Goal: Task Accomplishment & Management: Manage account settings

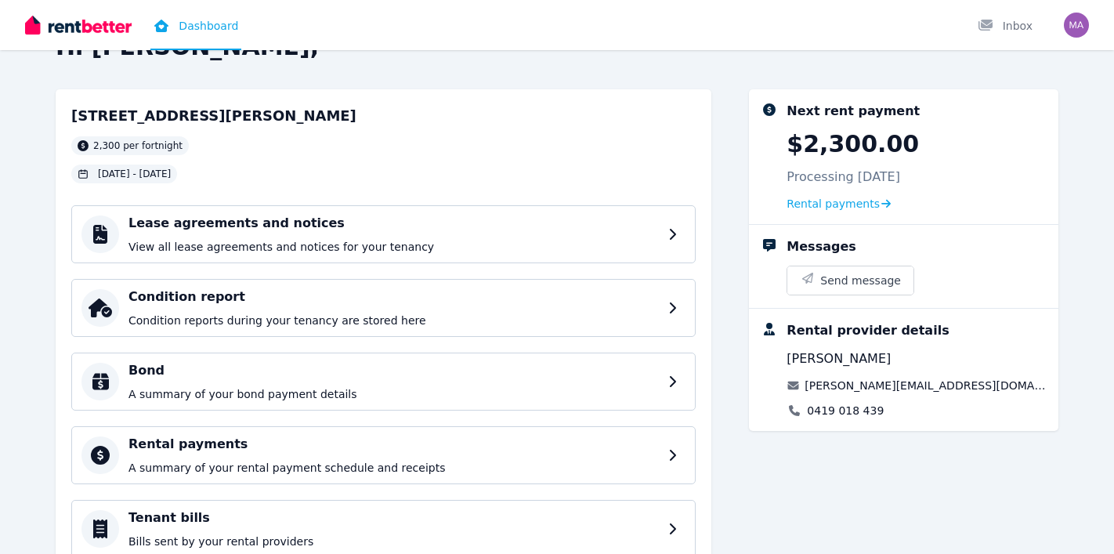
scroll to position [48, 0]
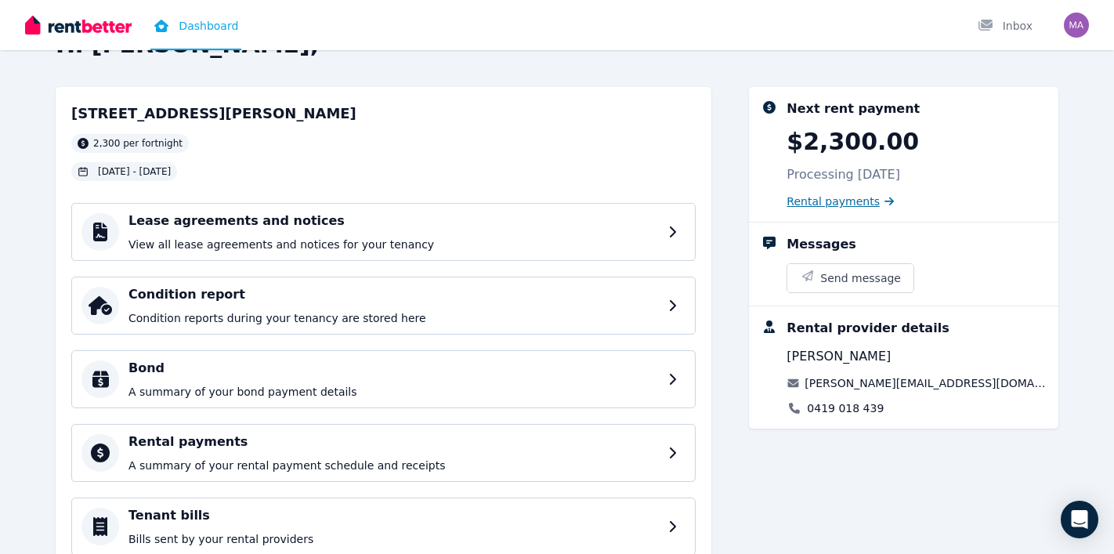
click at [826, 202] on span "Rental payments" at bounding box center [833, 202] width 93 height 16
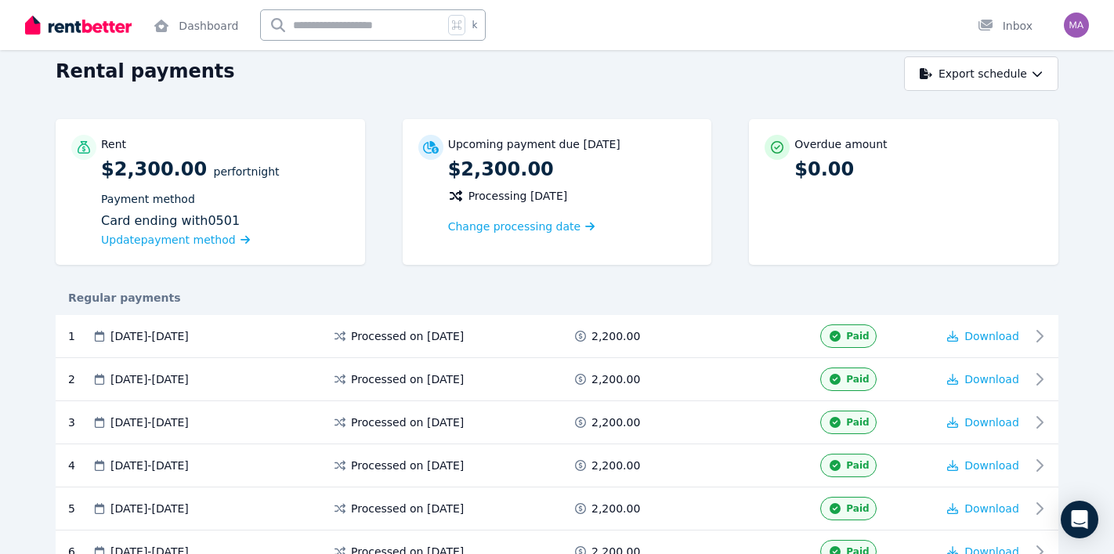
scroll to position [66, 0]
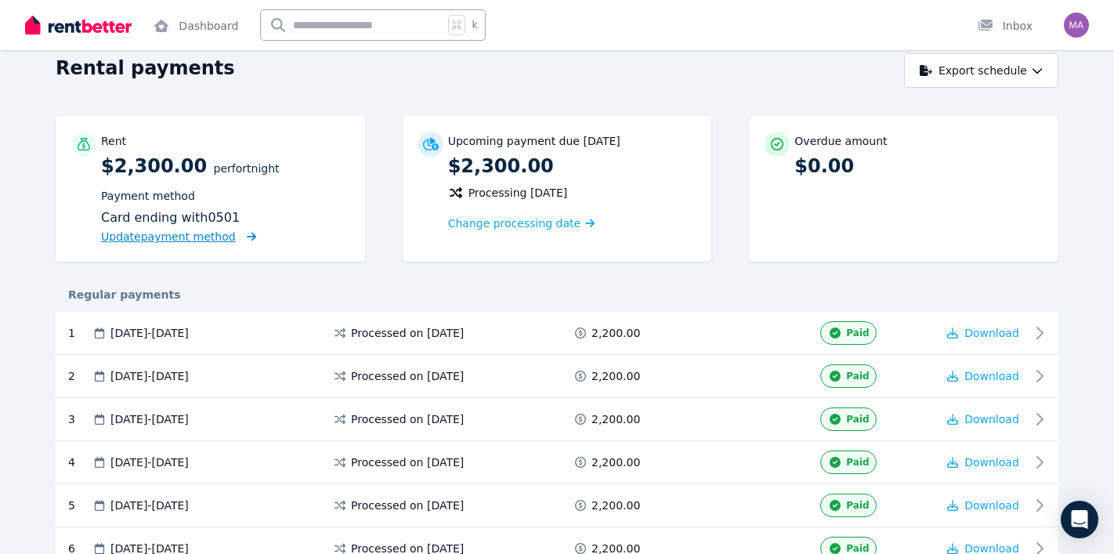
click at [229, 242] on span "Update payment method" at bounding box center [178, 236] width 155 height 15
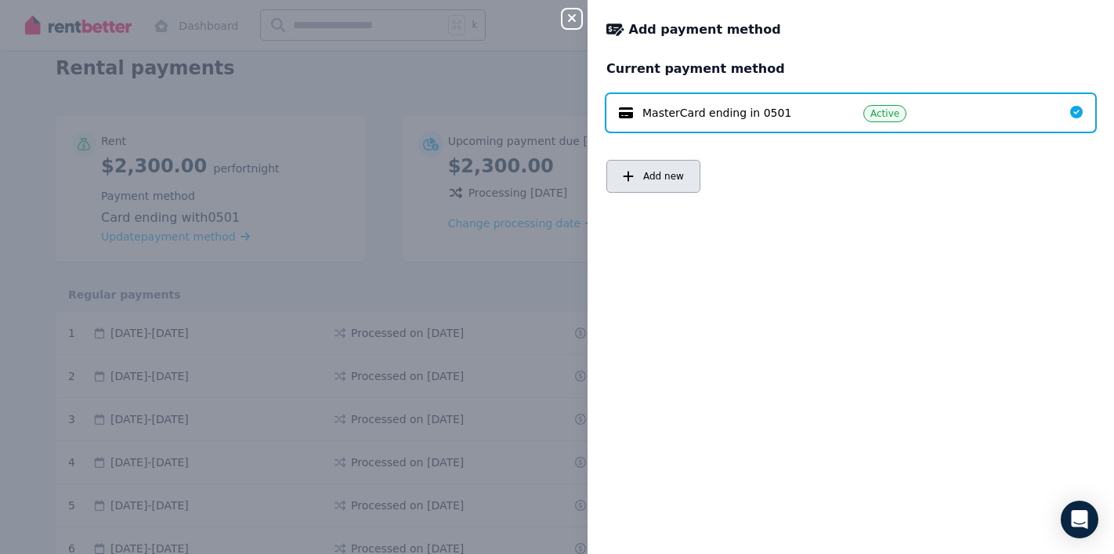
click at [656, 175] on span "Add new" at bounding box center [663, 176] width 41 height 13
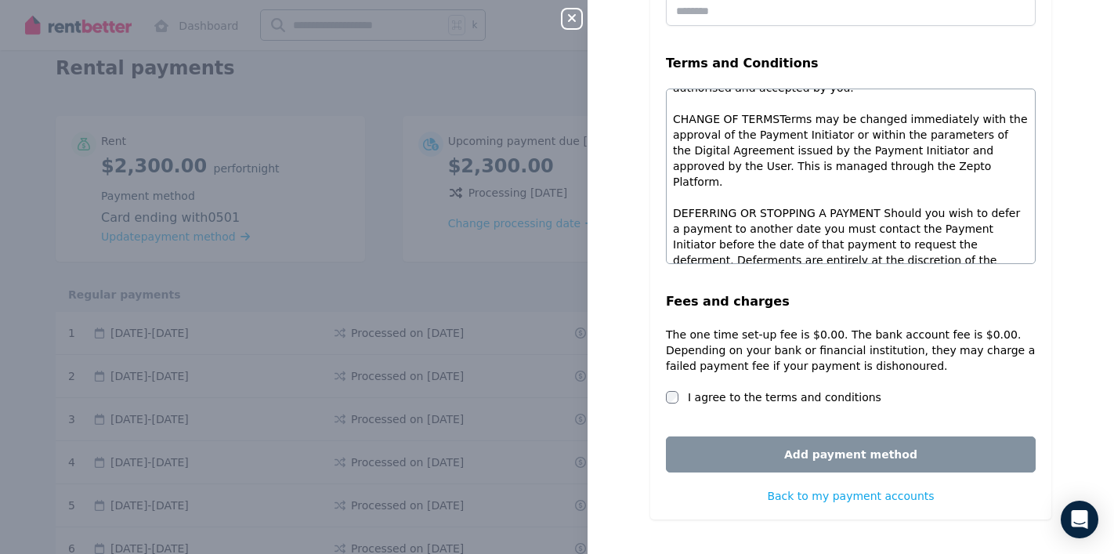
scroll to position [0, 0]
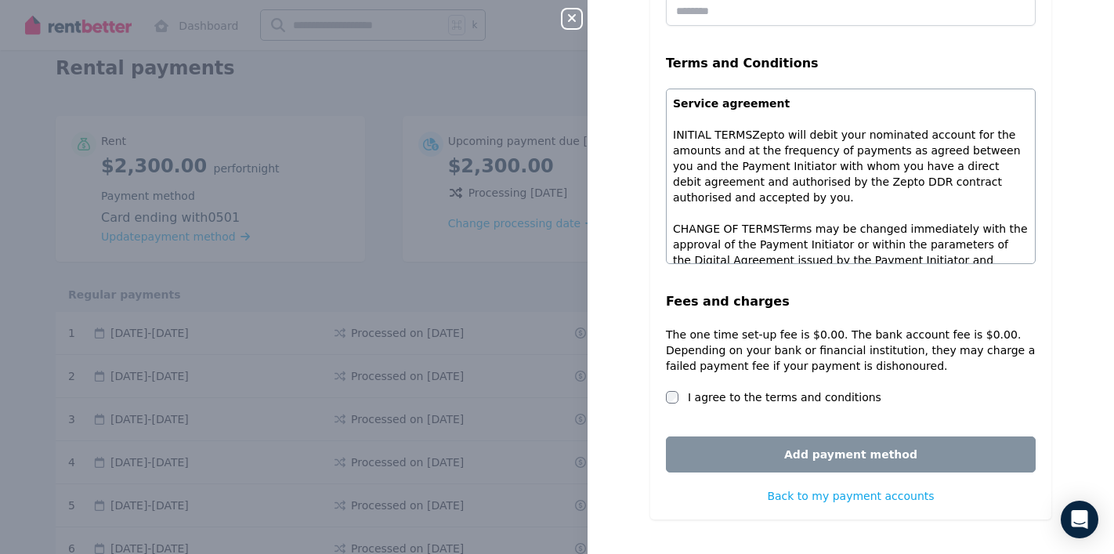
click at [546, 121] on div "Close panel Add payment method Select a payment method Bank account Free paymen…" at bounding box center [557, 277] width 1114 height 554
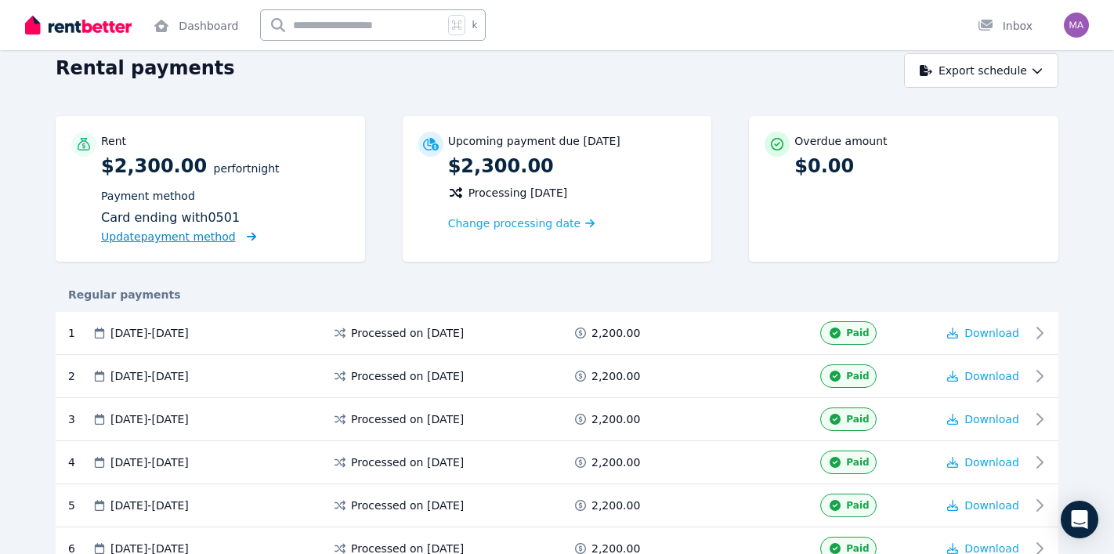
click at [190, 239] on span "Update payment method" at bounding box center [168, 236] width 135 height 13
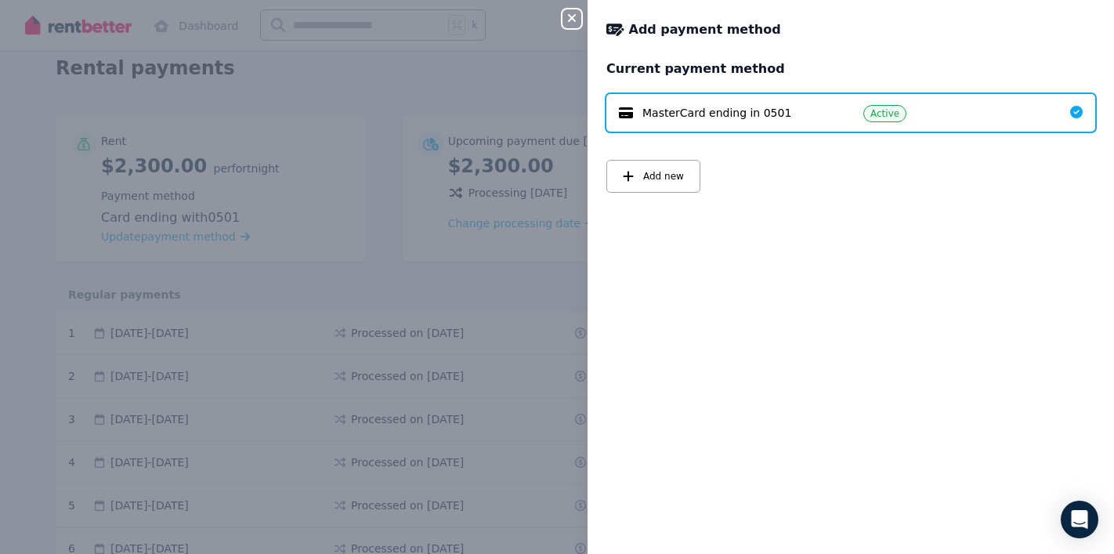
click at [706, 114] on span "MasterCard ending in 0501" at bounding box center [716, 113] width 149 height 16
click at [1074, 108] on icon at bounding box center [1076, 112] width 13 height 13
click at [1075, 116] on icon at bounding box center [1076, 112] width 13 height 13
click at [668, 117] on span "MasterCard ending in 0501" at bounding box center [716, 113] width 149 height 16
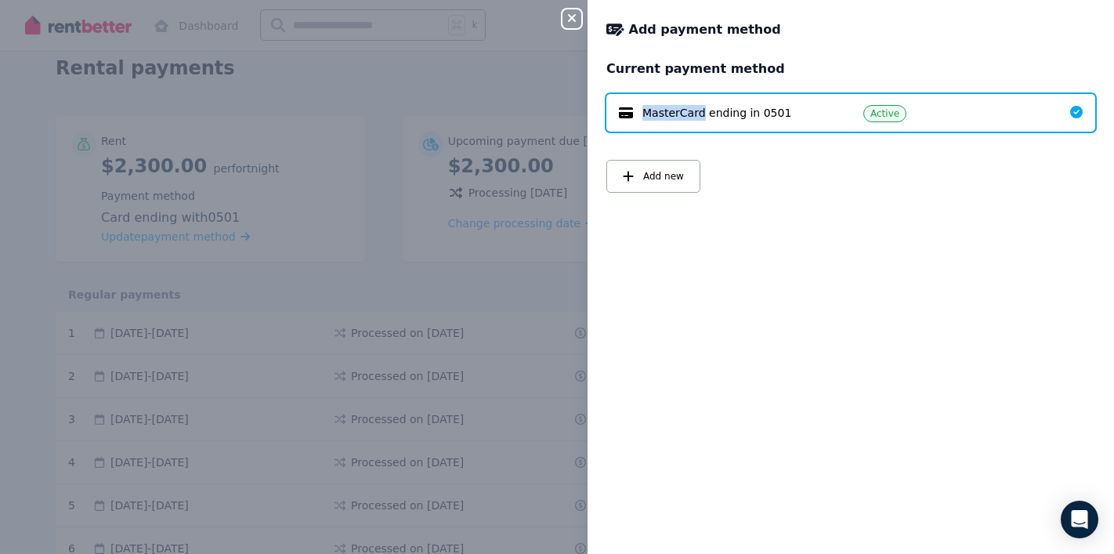
click at [668, 117] on span "MasterCard ending in 0501" at bounding box center [716, 113] width 149 height 16
click at [680, 31] on span "Add payment method" at bounding box center [705, 29] width 152 height 19
click at [608, 33] on icon at bounding box center [614, 30] width 17 height 13
click at [643, 96] on div "MasterCard ending in 0501 Active" at bounding box center [850, 113] width 489 height 38
click at [901, 118] on span "Active" at bounding box center [884, 113] width 43 height 17
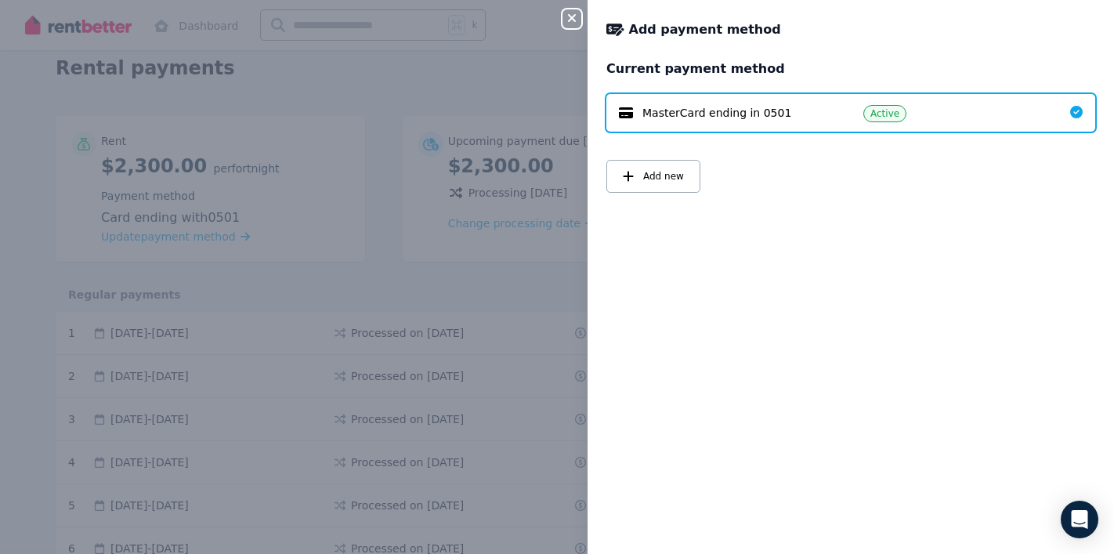
click at [901, 118] on span "Active" at bounding box center [884, 113] width 43 height 17
click at [875, 113] on span "Active" at bounding box center [884, 113] width 29 height 13
click at [505, 63] on div "Close panel Add payment method Current payment method MasterCard ending in 0501…" at bounding box center [557, 277] width 1114 height 554
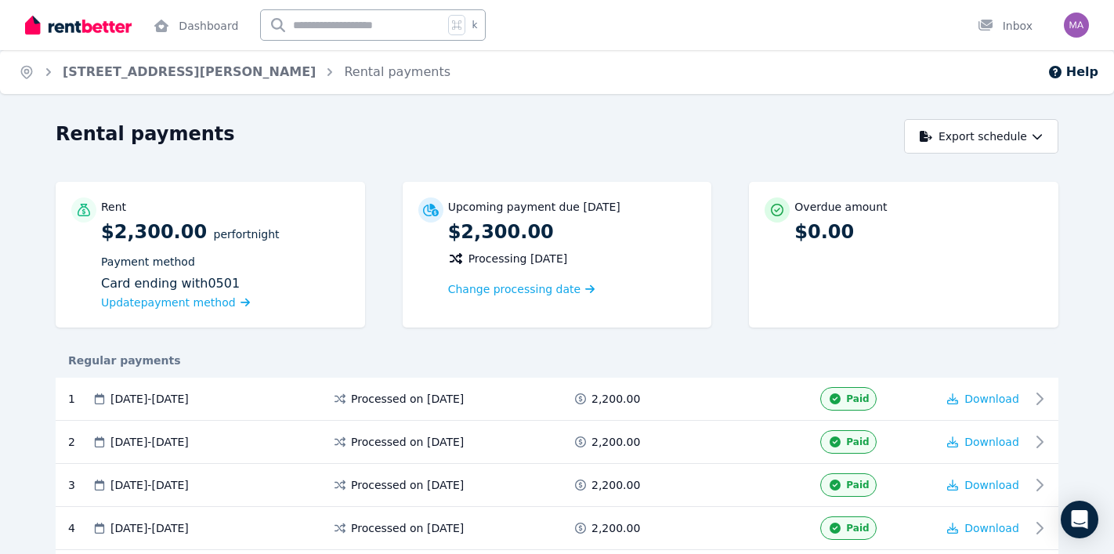
click at [132, 313] on div "Rent $2,300.00 per Fortnight Payment method Card ending with 0501 Update paymen…" at bounding box center [210, 255] width 309 height 146
click at [136, 305] on span "Update payment method" at bounding box center [168, 302] width 135 height 13
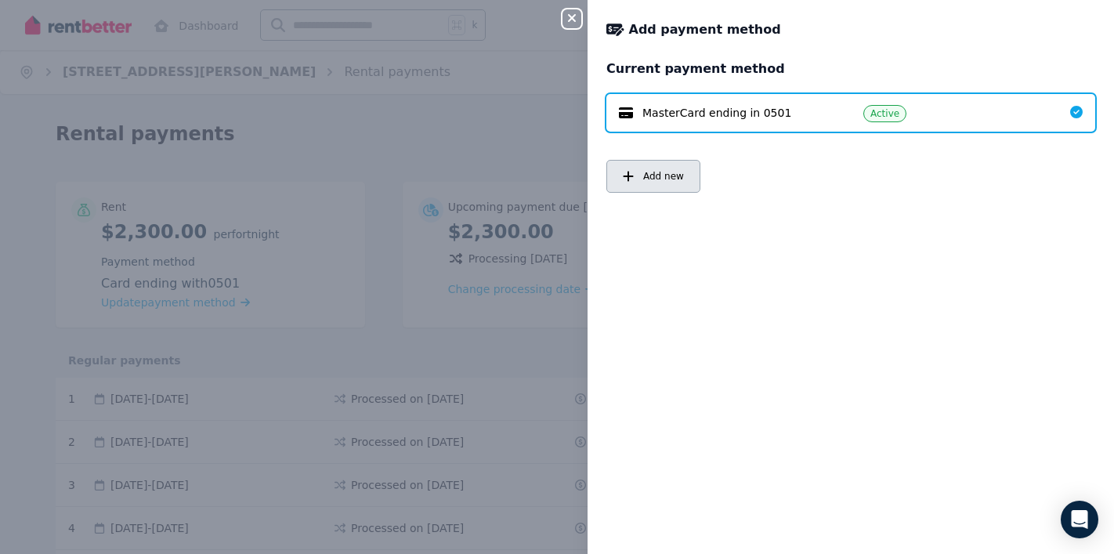
click at [657, 177] on span "Add new" at bounding box center [663, 176] width 41 height 13
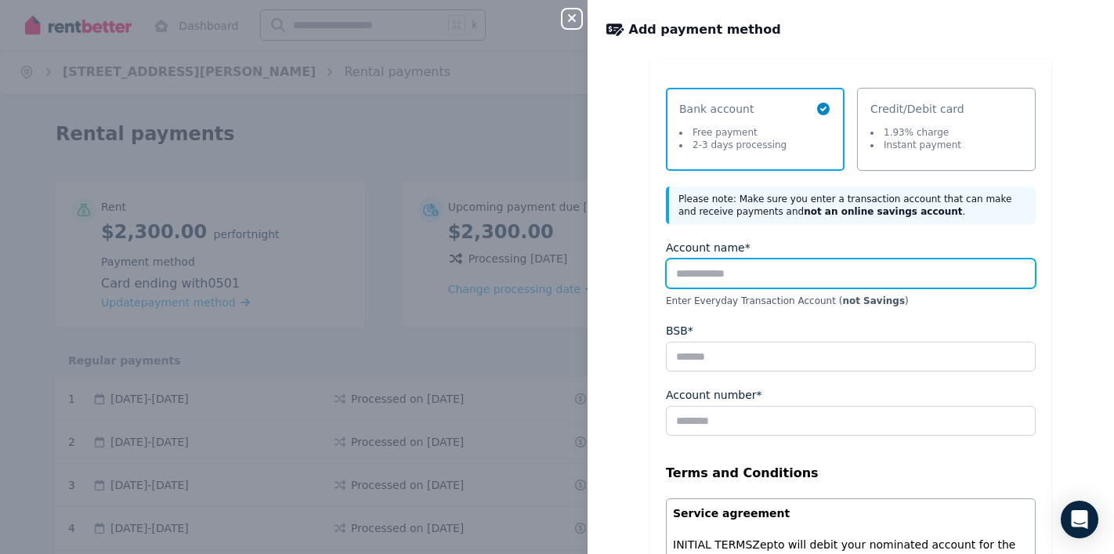
click at [751, 266] on input "Account name*" at bounding box center [851, 274] width 370 height 30
click at [726, 272] on input "**********" at bounding box center [851, 274] width 370 height 30
type input "**********"
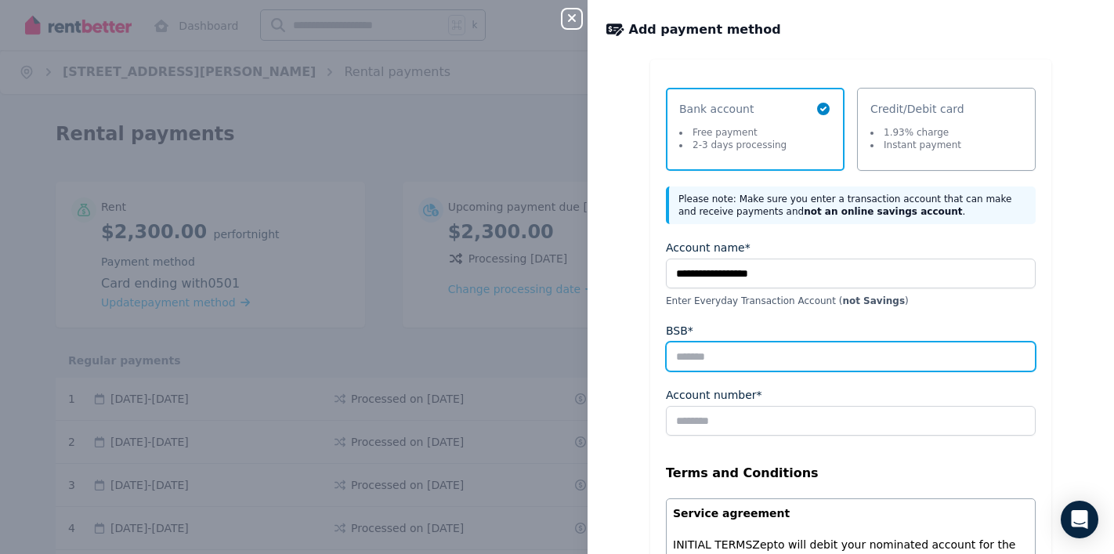
click at [713, 363] on input "BSB*" at bounding box center [851, 357] width 370 height 30
type input "*******"
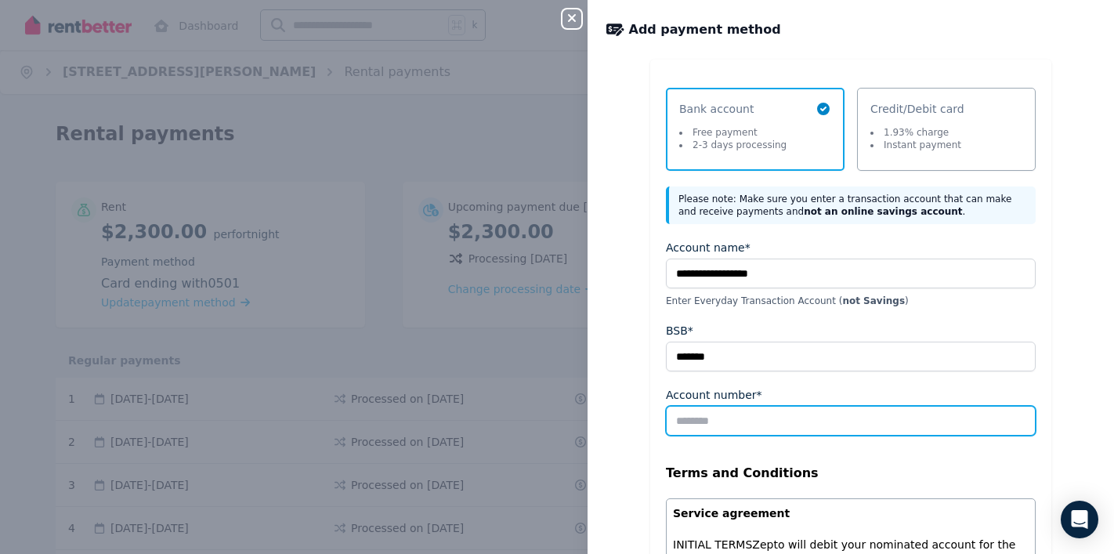
click at [714, 426] on input "Account number*" at bounding box center [851, 421] width 370 height 30
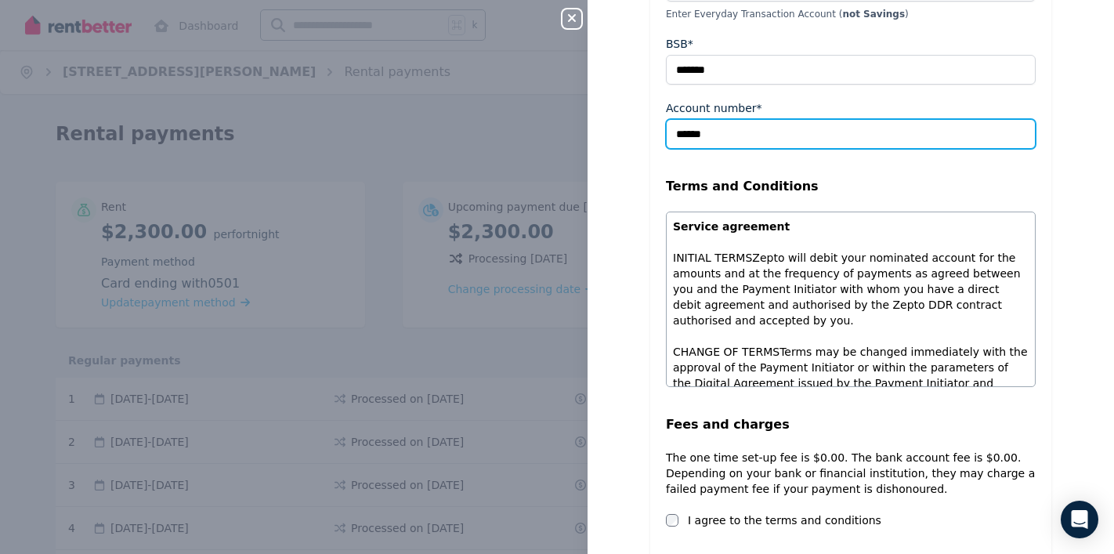
scroll to position [410, 0]
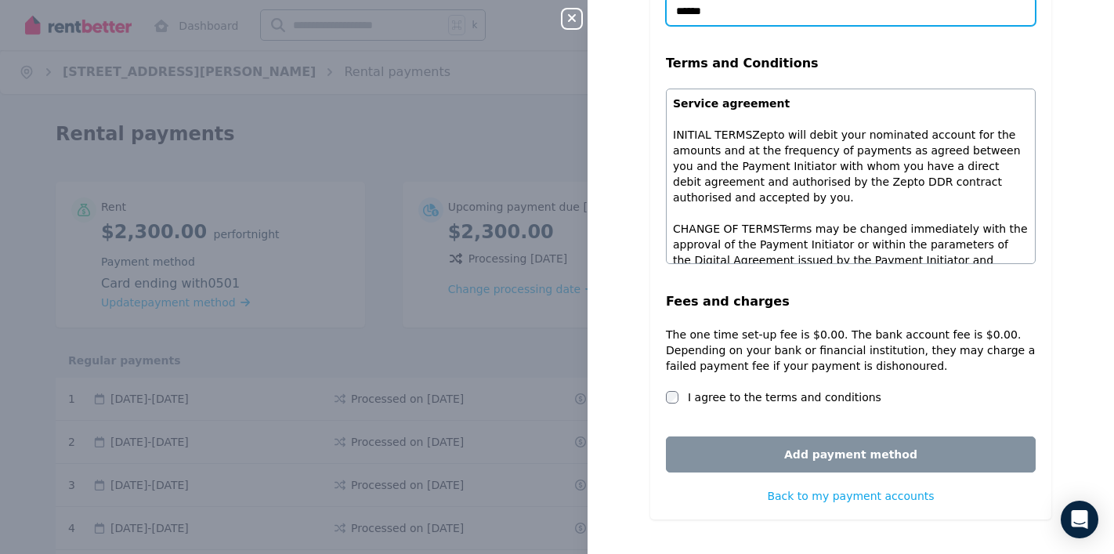
type input "******"
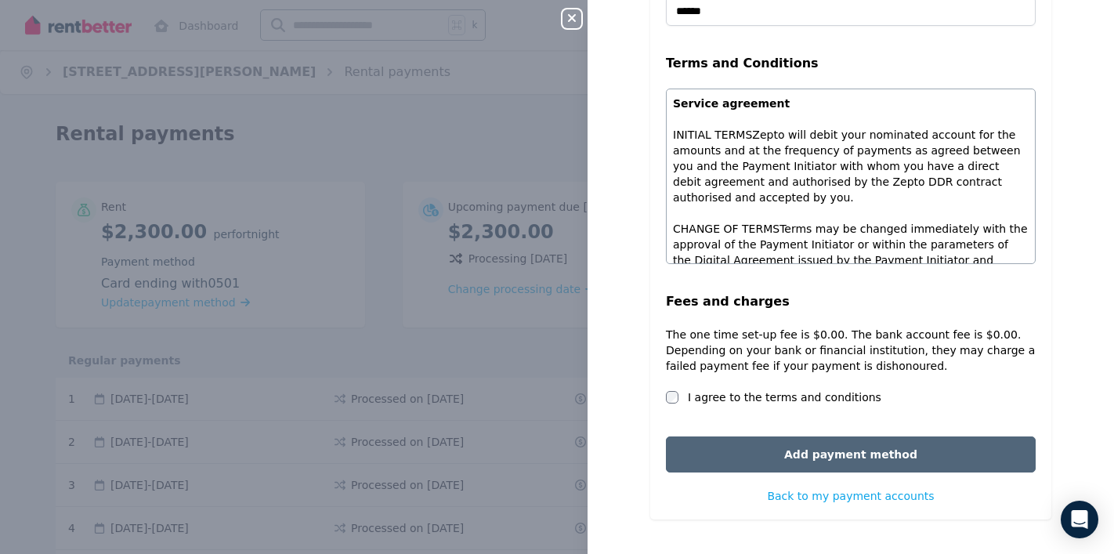
click at [735, 451] on button "Add payment method" at bounding box center [851, 454] width 370 height 36
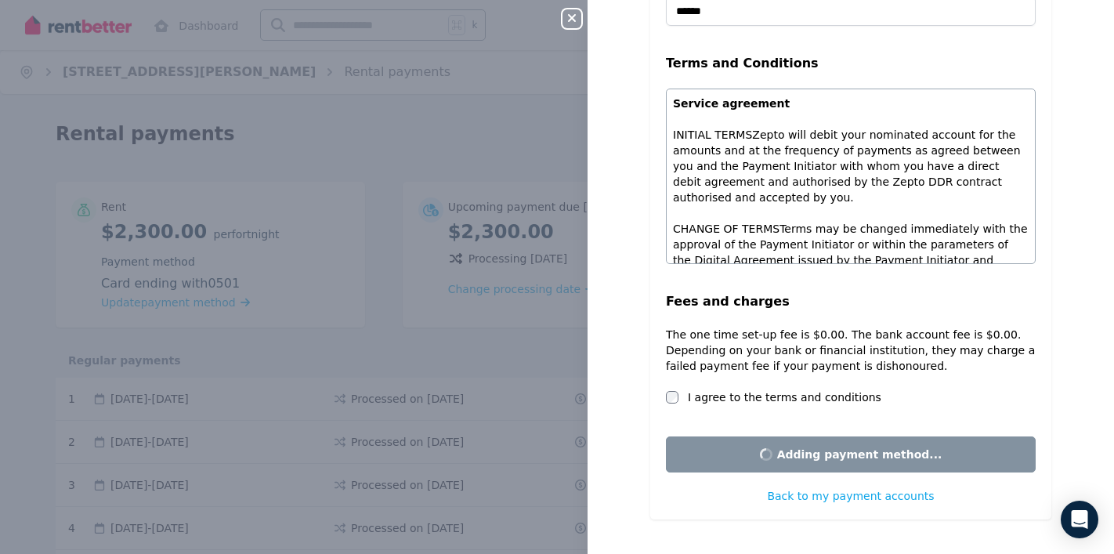
scroll to position [0, 0]
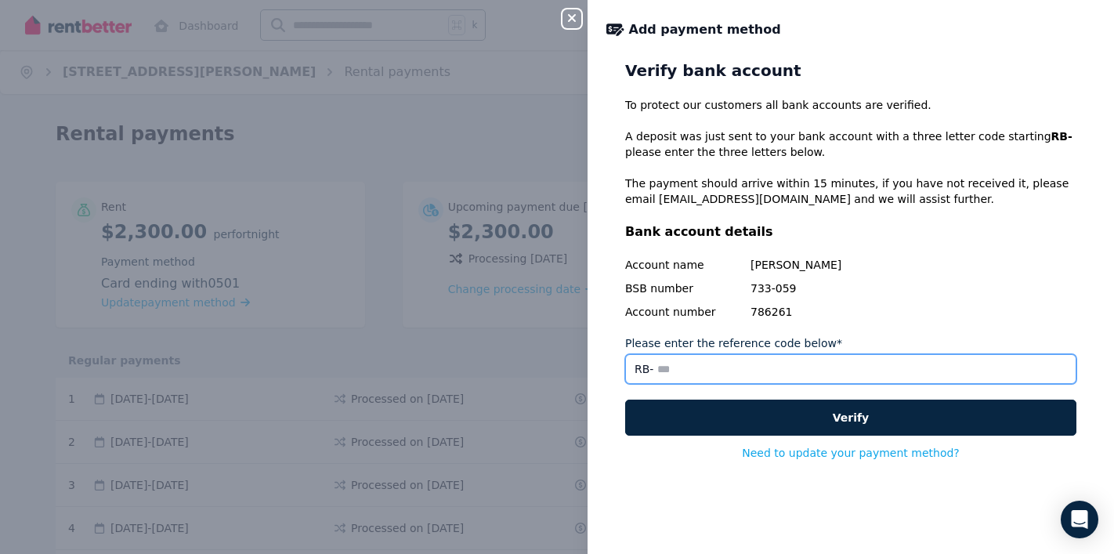
click at [762, 373] on input "Please enter the reference code below*" at bounding box center [850, 369] width 451 height 30
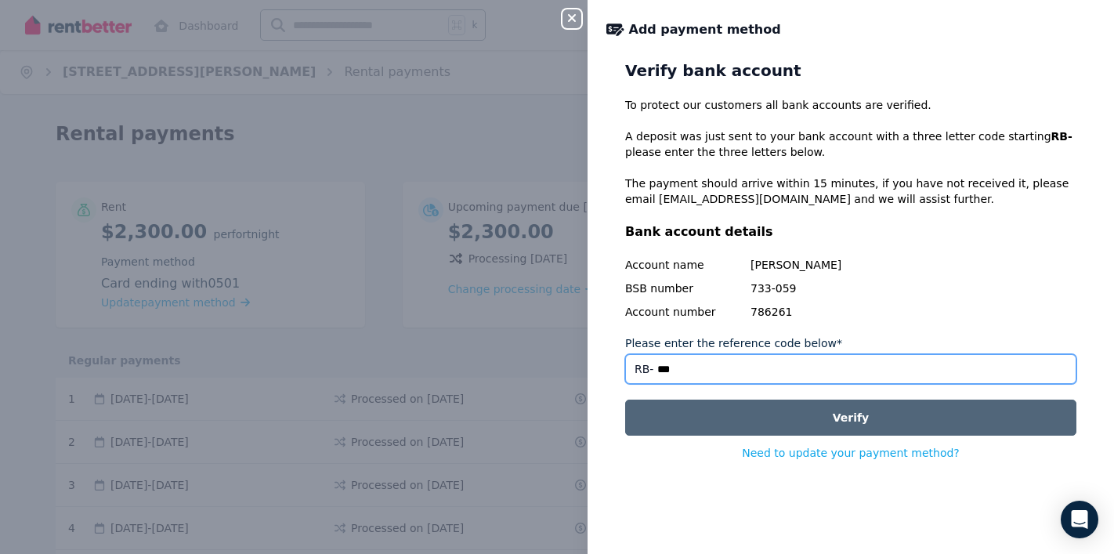
type input "***"
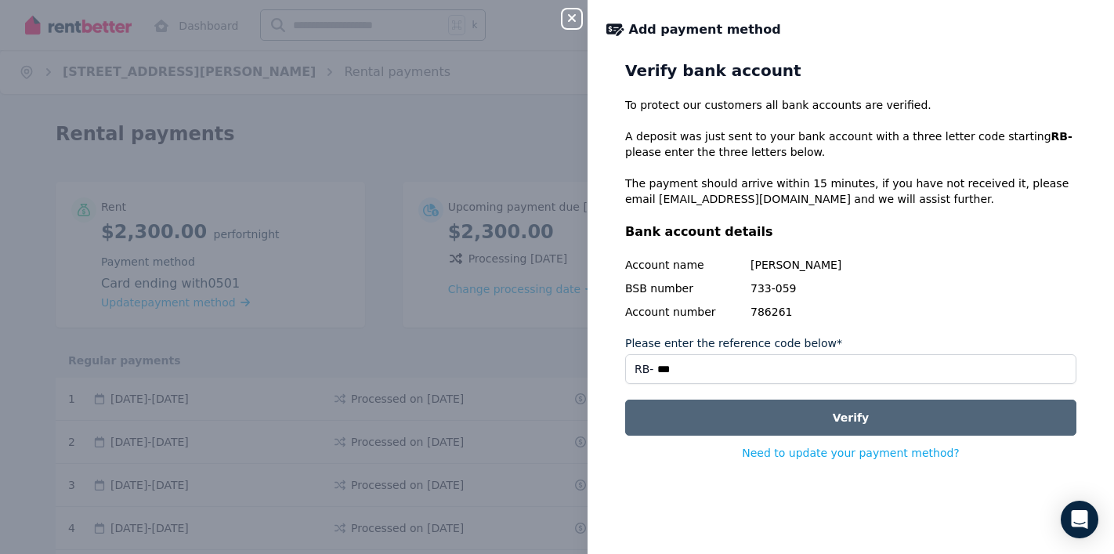
click at [804, 412] on button "Verify" at bounding box center [850, 418] width 451 height 36
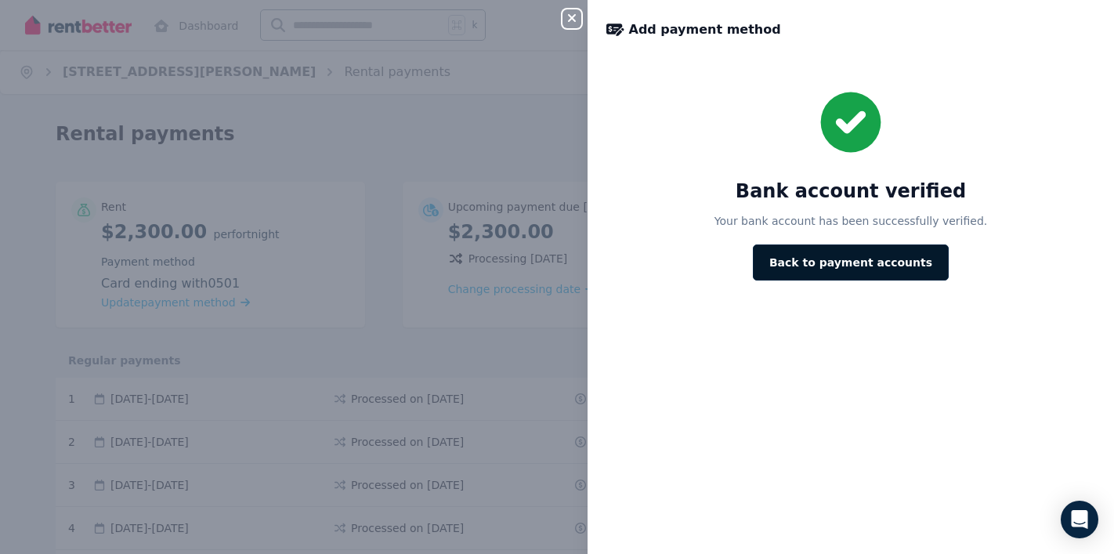
click at [823, 261] on button "Back to payment accounts" at bounding box center [851, 262] width 196 height 36
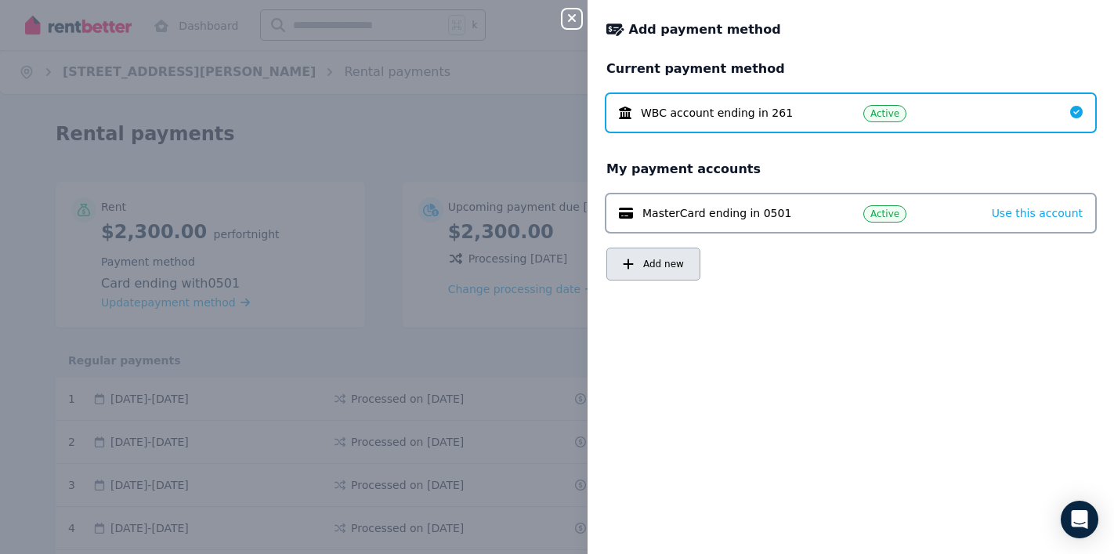
click at [653, 259] on span "Add new" at bounding box center [663, 264] width 41 height 13
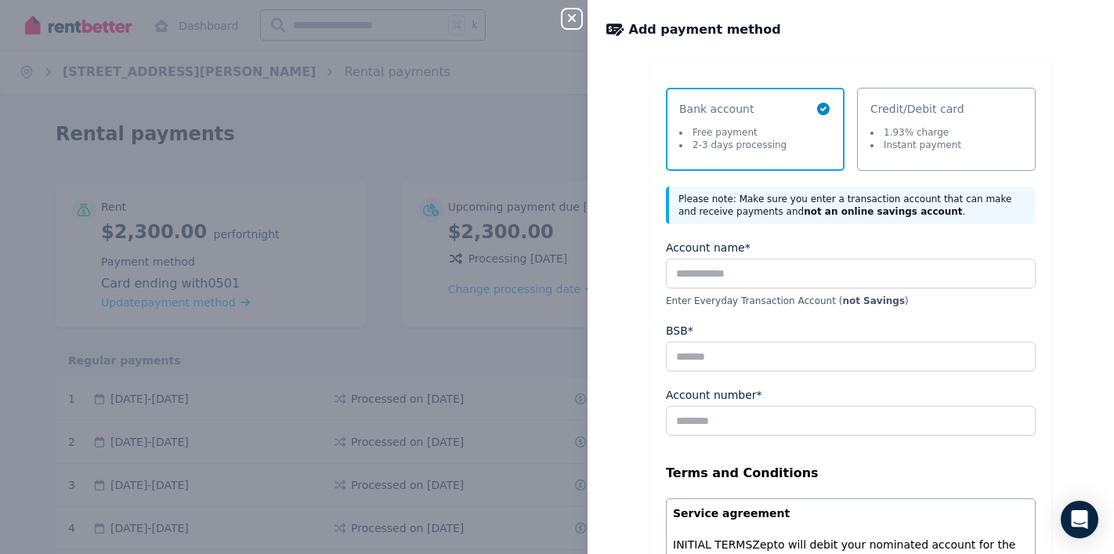
click at [517, 124] on div "Close panel Add payment method Select a payment method Bank account Free paymen…" at bounding box center [557, 277] width 1114 height 554
click at [576, 17] on icon "button" at bounding box center [571, 18] width 19 height 13
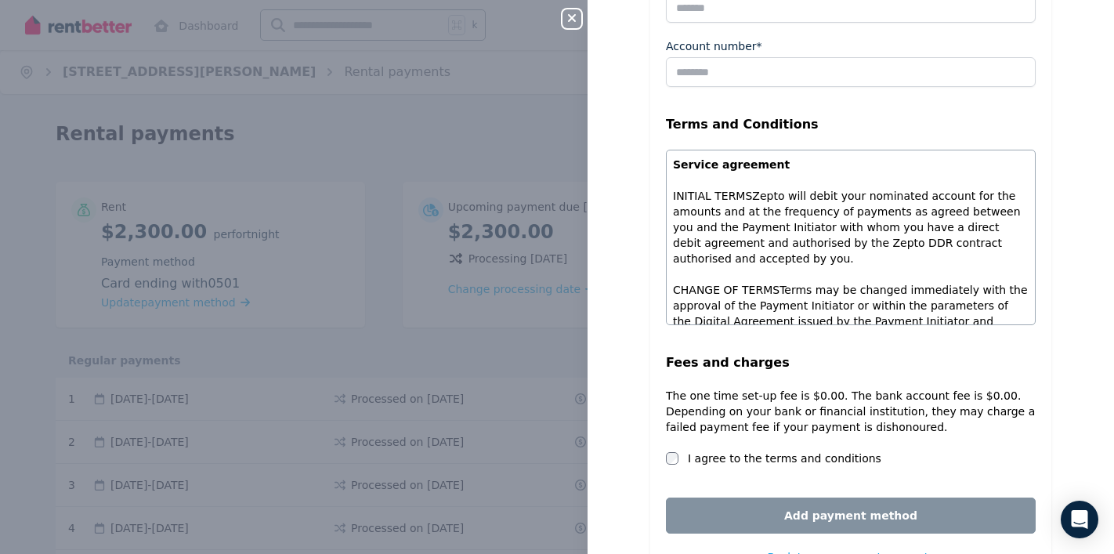
scroll to position [410, 0]
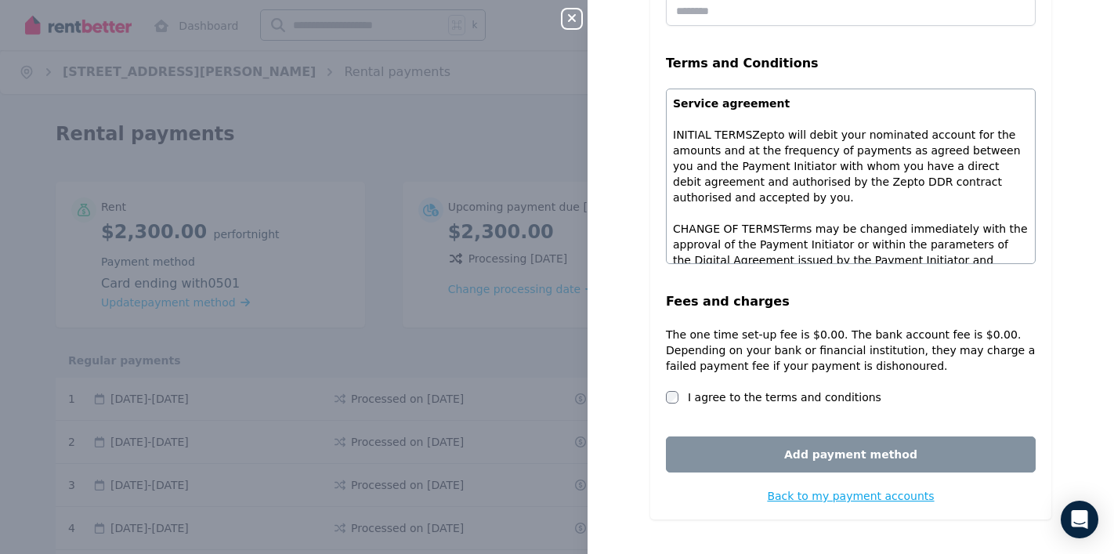
click at [787, 495] on span "Back to my payment accounts" at bounding box center [850, 496] width 167 height 13
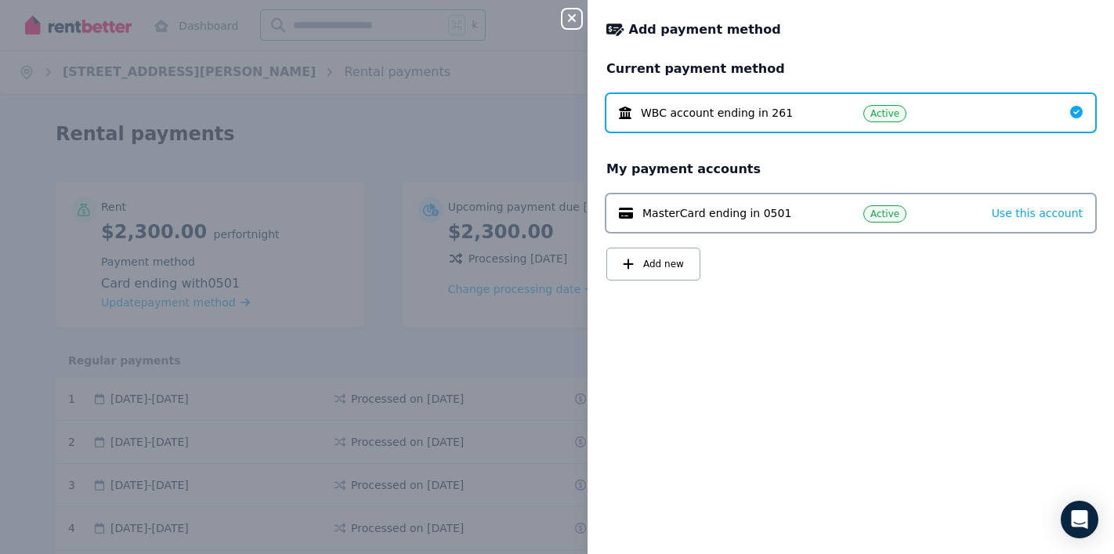
scroll to position [0, 0]
click at [804, 113] on div "WBC account ending in 261" at bounding box center [728, 113] width 219 height 16
click at [519, 101] on div "Close panel Add payment method Current payment method WBC account ending in 261…" at bounding box center [557, 277] width 1114 height 554
click at [570, 19] on icon "button" at bounding box center [571, 18] width 19 height 13
click at [519, 137] on div "Close panel Add payment method Current payment method WBC account ending in 261…" at bounding box center [557, 277] width 1114 height 554
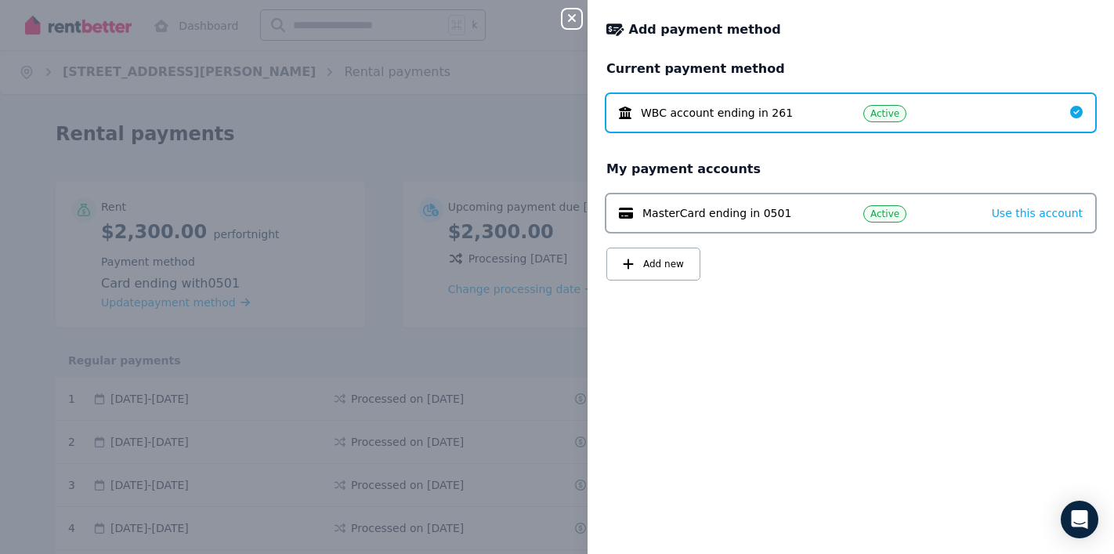
click at [747, 122] on div "WBC account ending in 261 Active" at bounding box center [850, 113] width 489 height 38
click at [820, 32] on div "Add payment method" at bounding box center [845, 30] width 479 height 22
click at [470, 128] on div "Close panel Add payment method Current payment method WBC account ending in 261…" at bounding box center [557, 277] width 1114 height 554
click at [470, 127] on div "Close panel Add payment method Current payment method WBC account ending in 261…" at bounding box center [557, 277] width 1114 height 554
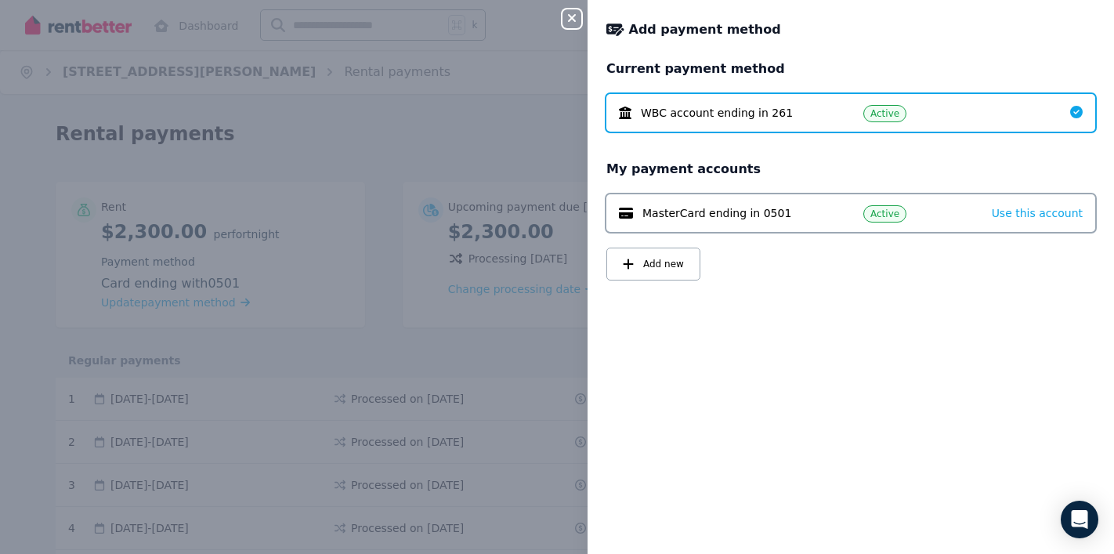
click at [470, 127] on div "Close panel Add payment method Current payment method WBC account ending in 261…" at bounding box center [557, 277] width 1114 height 554
click at [573, 24] on icon "button" at bounding box center [571, 18] width 19 height 13
click at [574, 18] on icon "button" at bounding box center [571, 18] width 19 height 13
click at [515, 98] on div "Close panel Add payment method Current payment method WBC account ending in 261…" at bounding box center [557, 277] width 1114 height 554
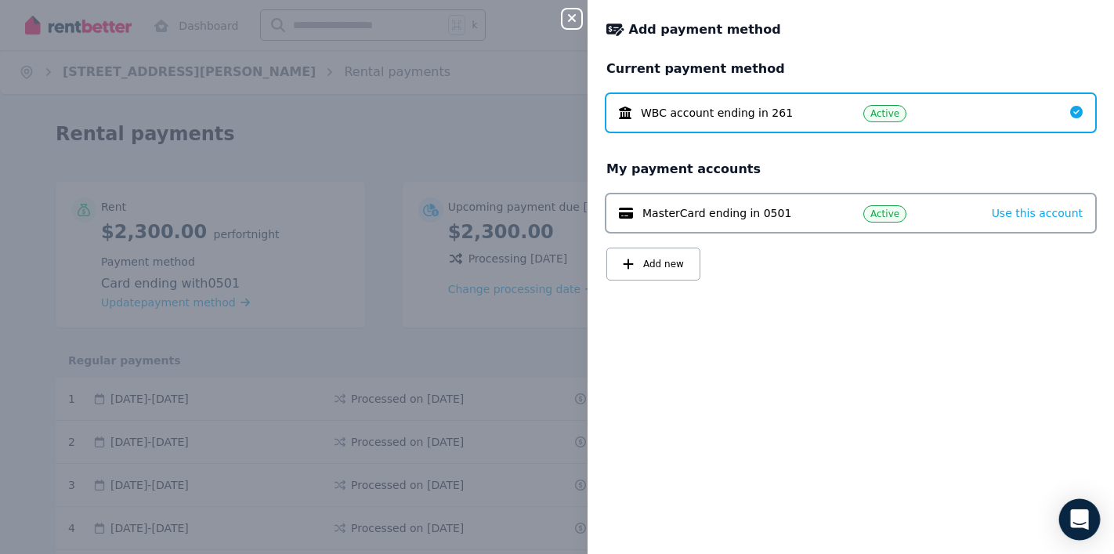
click at [1078, 518] on icon "Open Intercom Messenger" at bounding box center [1079, 519] width 18 height 20
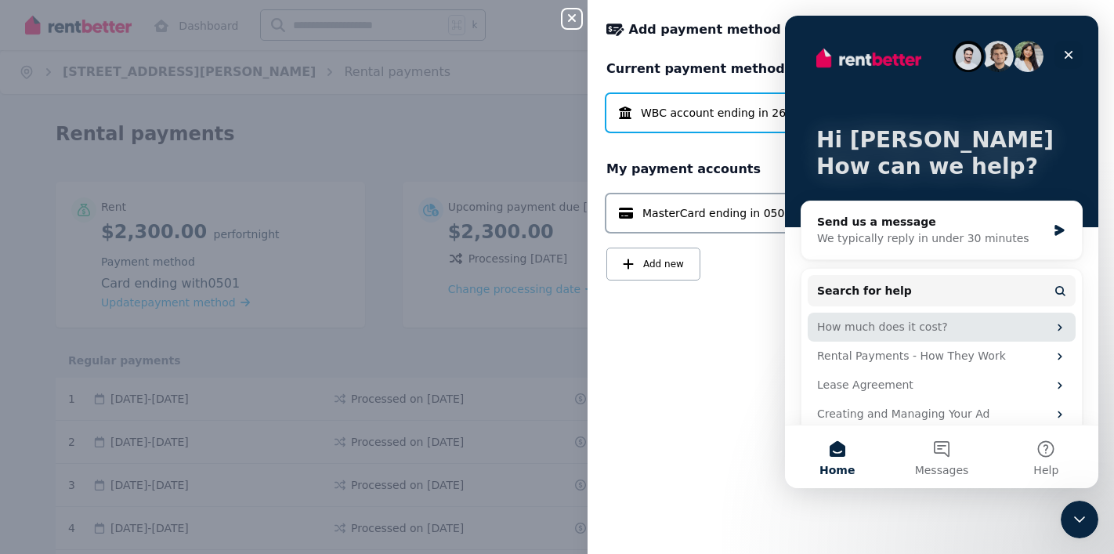
scroll to position [19, 0]
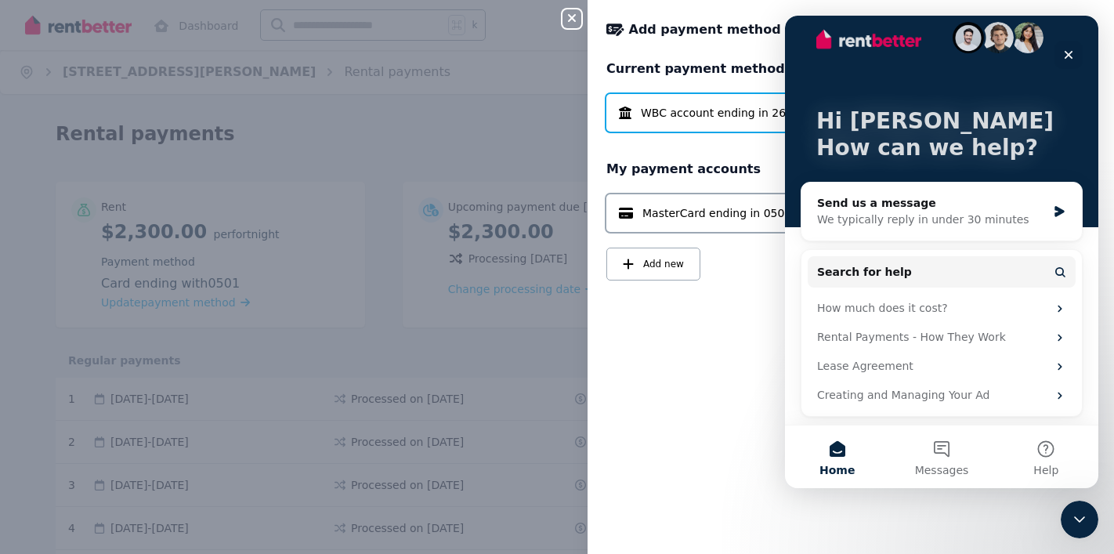
click at [738, 405] on div "Current payment method WBC account ending in 261 Active My payment accounts Mas…" at bounding box center [851, 298] width 526 height 476
click at [1073, 50] on icon "Close" at bounding box center [1068, 55] width 13 height 13
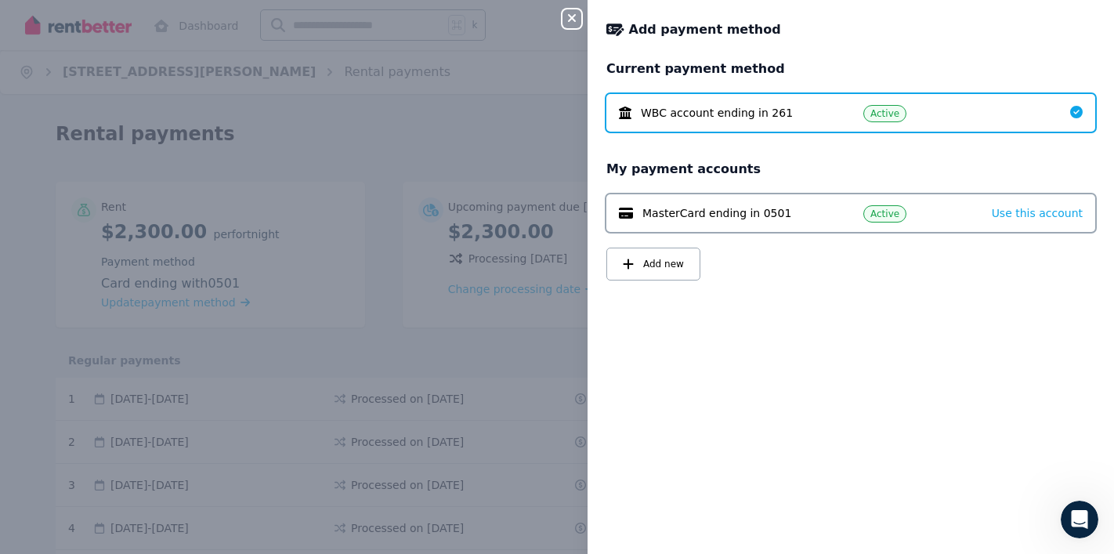
scroll to position [0, 0]
click at [982, 63] on h2 "Current payment method" at bounding box center [850, 69] width 489 height 19
click at [573, 15] on icon "button" at bounding box center [571, 18] width 19 height 13
click at [515, 117] on div "Close panel Add payment method Current payment method WBC account ending in 261…" at bounding box center [557, 277] width 1114 height 554
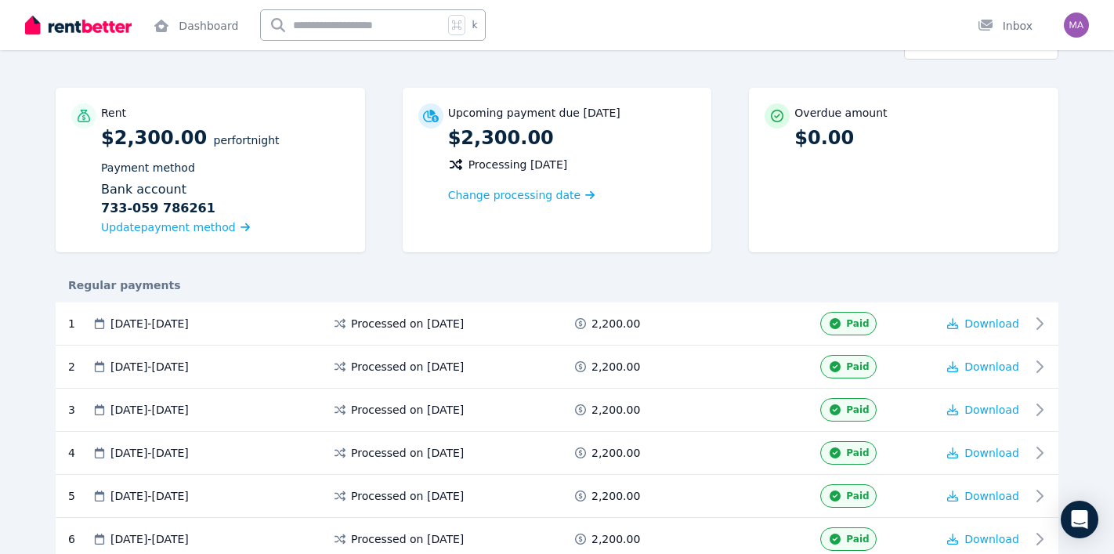
scroll to position [109, 0]
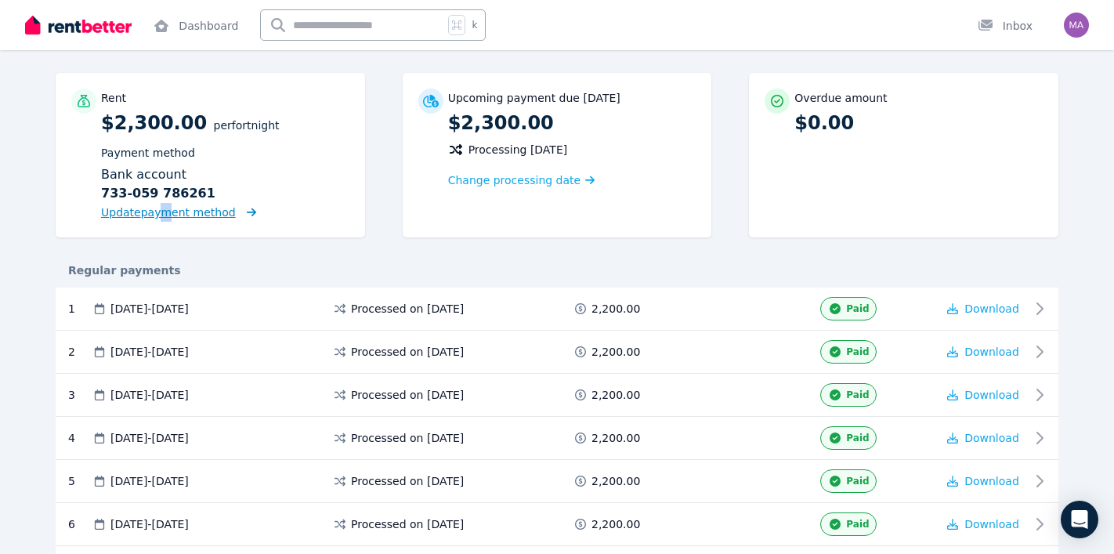
click at [156, 208] on span "Update payment method" at bounding box center [168, 212] width 135 height 13
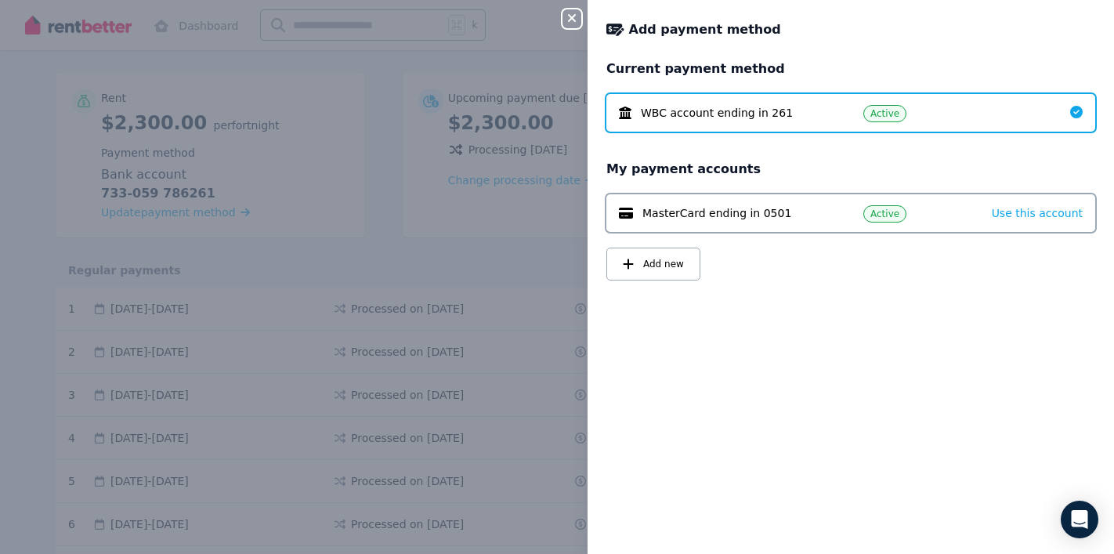
click at [752, 117] on span "WBC account ending in 261" at bounding box center [717, 113] width 152 height 16
click at [965, 129] on div "WBC account ending in 261 Active" at bounding box center [850, 113] width 489 height 38
click at [1025, 219] on span "Use this account" at bounding box center [1037, 213] width 91 height 13
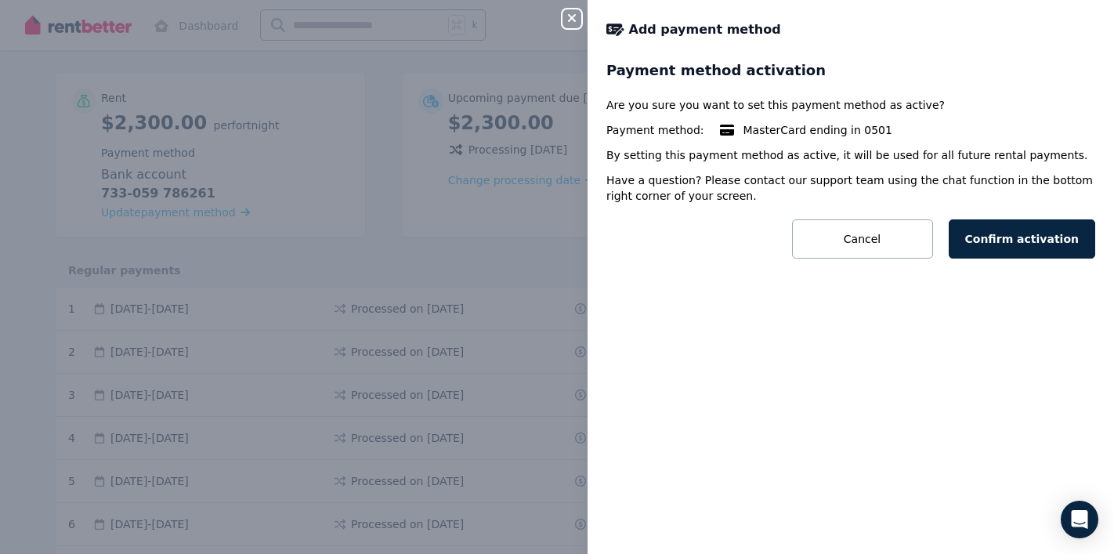
click at [574, 16] on icon "button" at bounding box center [572, 18] width 8 height 8
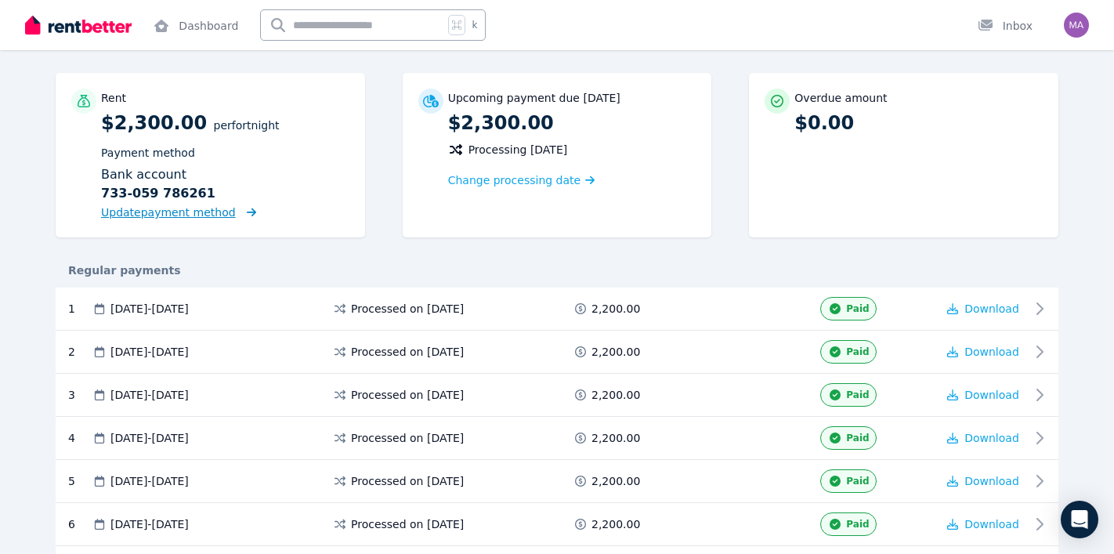
click at [153, 213] on span "Update payment method" at bounding box center [168, 212] width 135 height 13
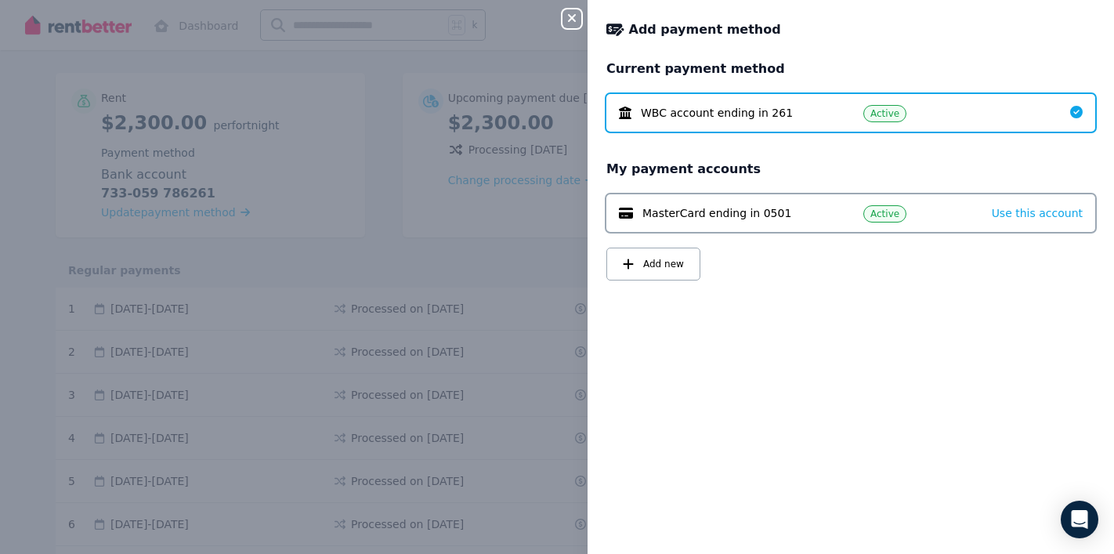
click at [754, 106] on span "WBC account ending in 261" at bounding box center [717, 113] width 152 height 16
click at [657, 114] on span "WBC account ending in 261" at bounding box center [717, 113] width 152 height 16
click at [876, 113] on span "Active" at bounding box center [884, 113] width 29 height 13
click at [676, 174] on h2 "My payment accounts" at bounding box center [850, 169] width 489 height 19
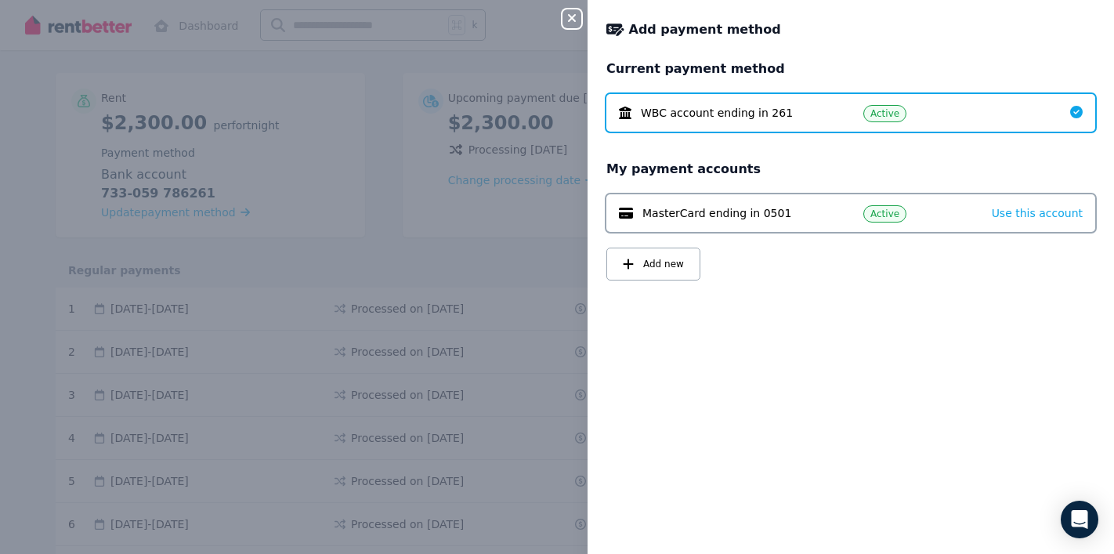
click at [566, 16] on icon "button" at bounding box center [571, 18] width 19 height 13
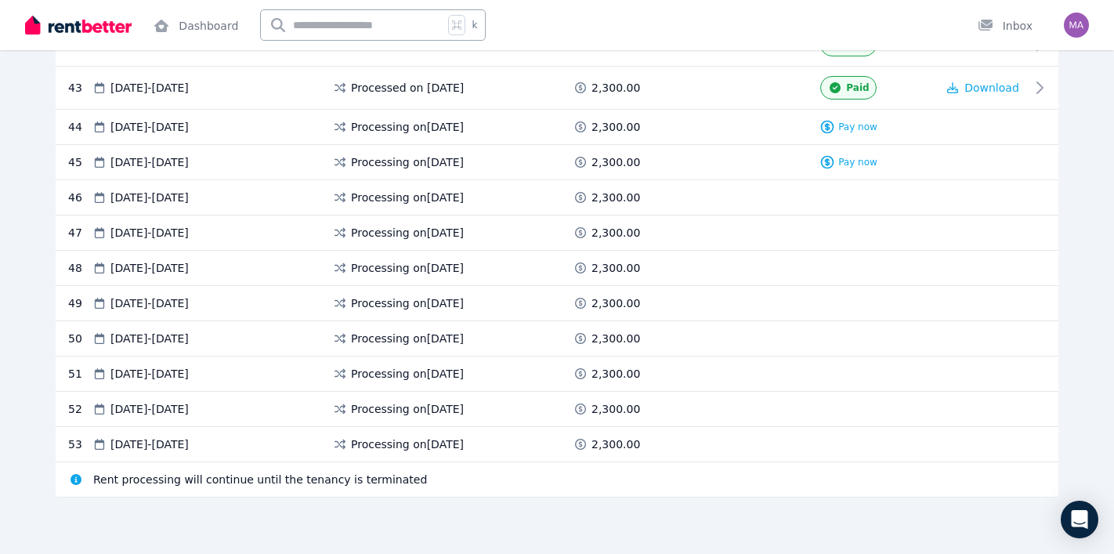
scroll to position [2056, 0]
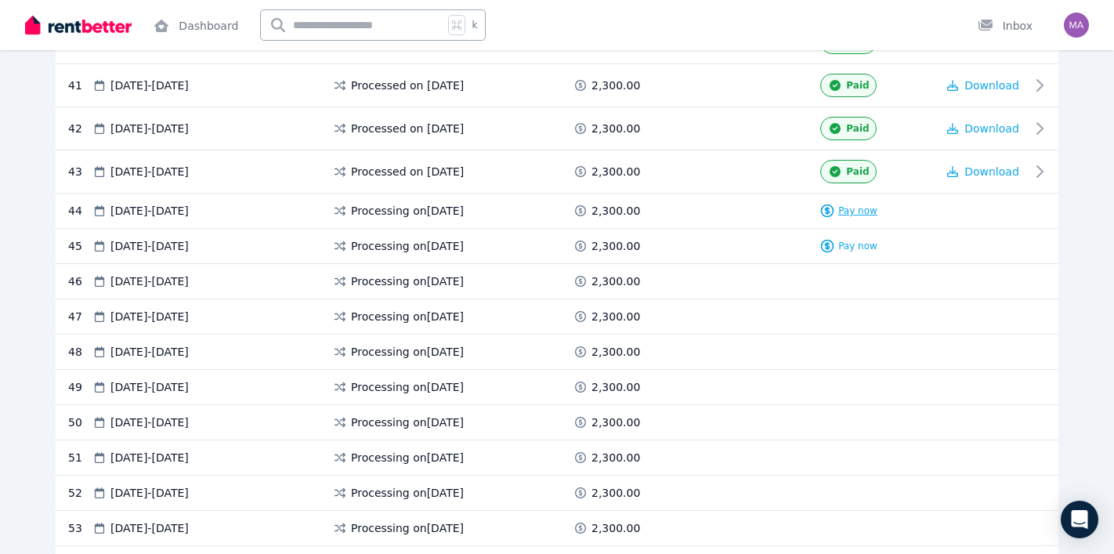
click at [852, 209] on span "Pay now" at bounding box center [857, 210] width 39 height 13
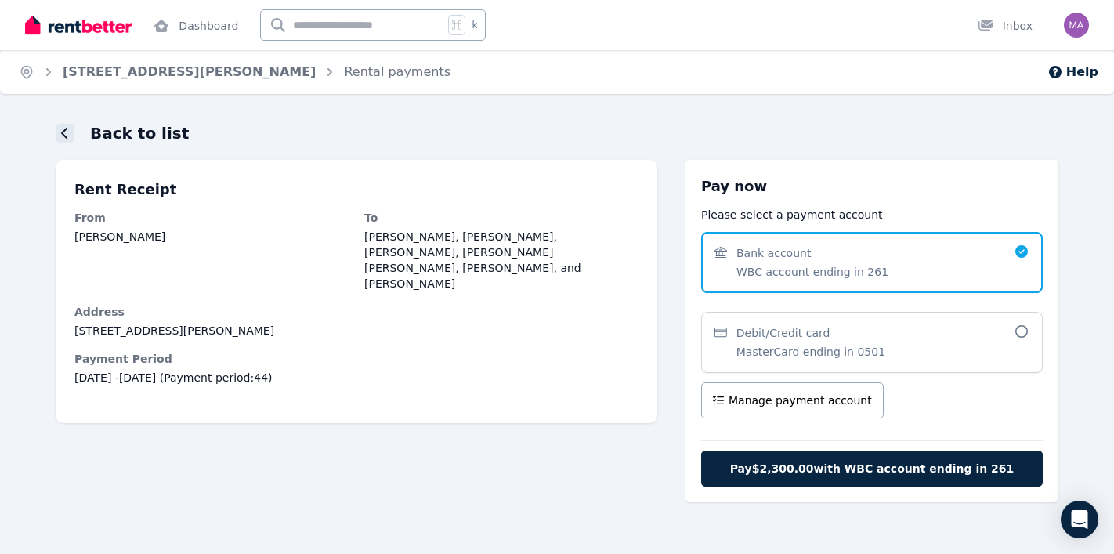
click at [62, 131] on icon at bounding box center [65, 133] width 8 height 13
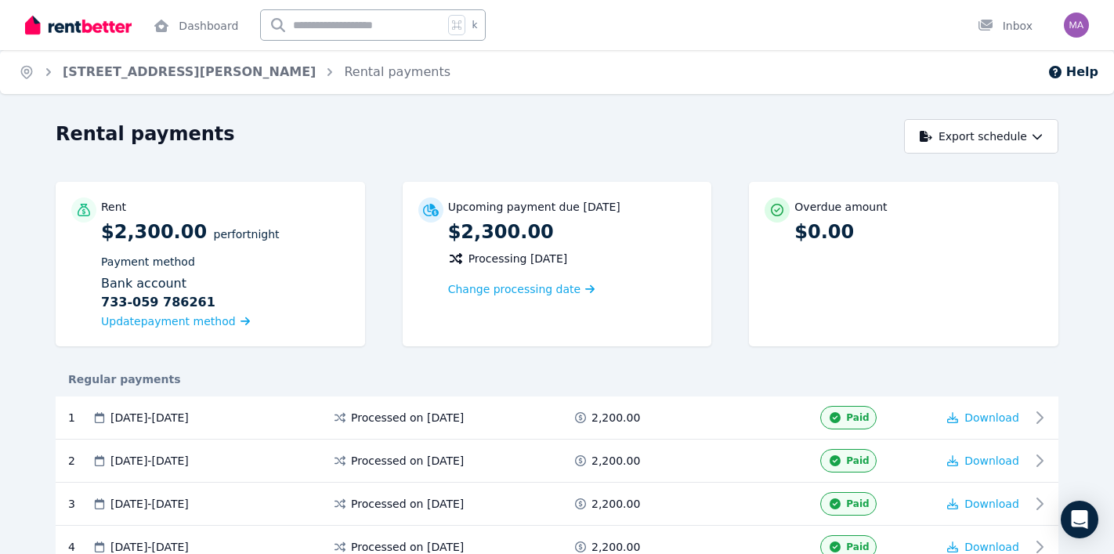
click at [178, 305] on b "733-059 786261" at bounding box center [158, 302] width 114 height 19
click at [179, 317] on span "Update payment method" at bounding box center [168, 321] width 135 height 13
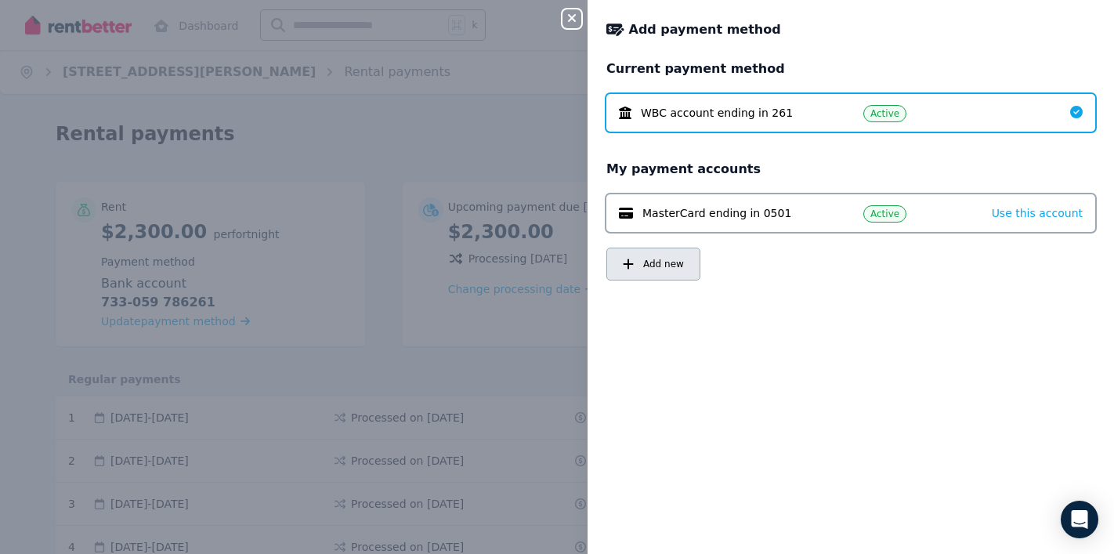
click at [653, 254] on button "Add new" at bounding box center [653, 264] width 94 height 33
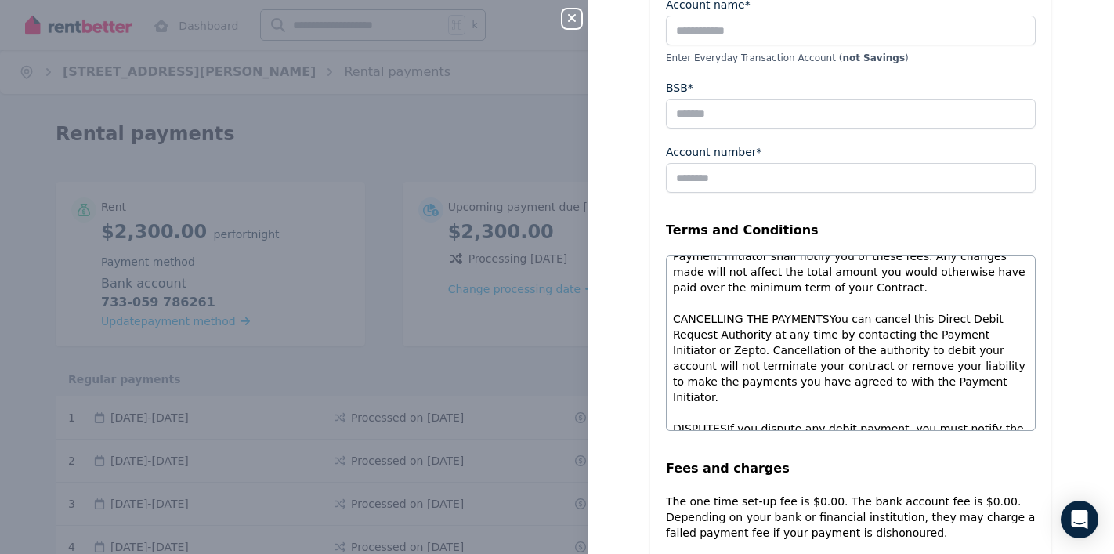
scroll to position [422, 0]
click at [642, 217] on div "Select a payment method Bank account Free payment 2-3 days processing Credit/De…" at bounding box center [851, 259] width 526 height 885
click at [533, 145] on div "Close panel Add payment method Select a payment method Bank account Free paymen…" at bounding box center [557, 277] width 1114 height 554
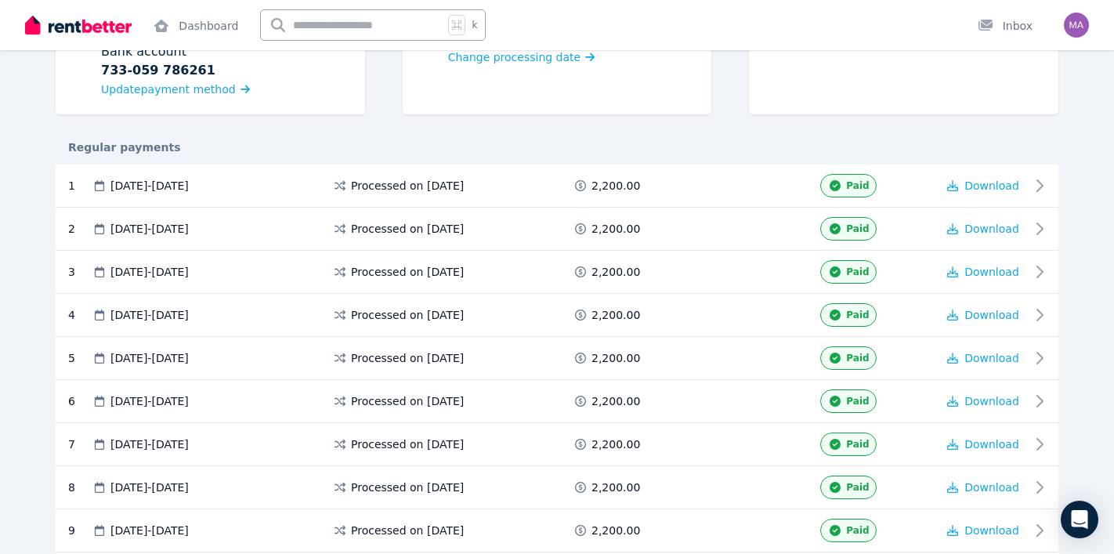
scroll to position [0, 0]
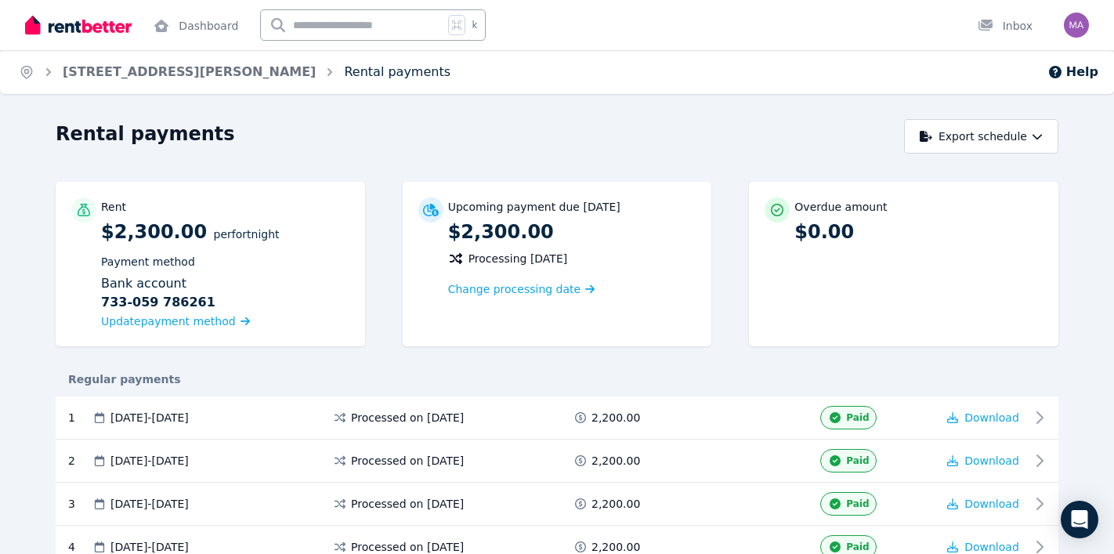
click at [344, 67] on link "Rental payments" at bounding box center [397, 71] width 107 height 15
click at [488, 291] on span "Change processing date" at bounding box center [514, 289] width 133 height 16
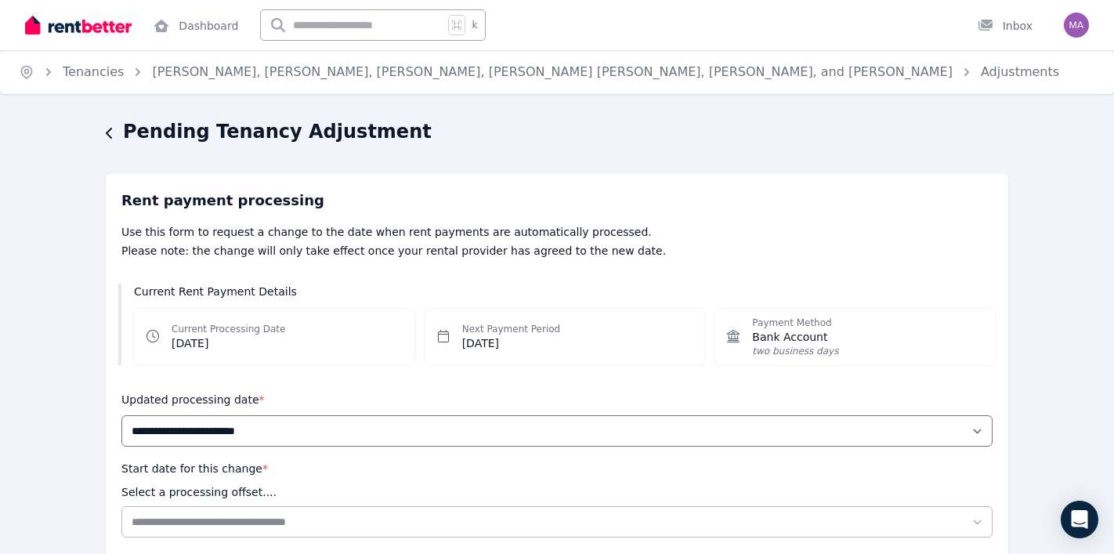
click at [107, 132] on icon "button" at bounding box center [110, 133] width 8 height 13
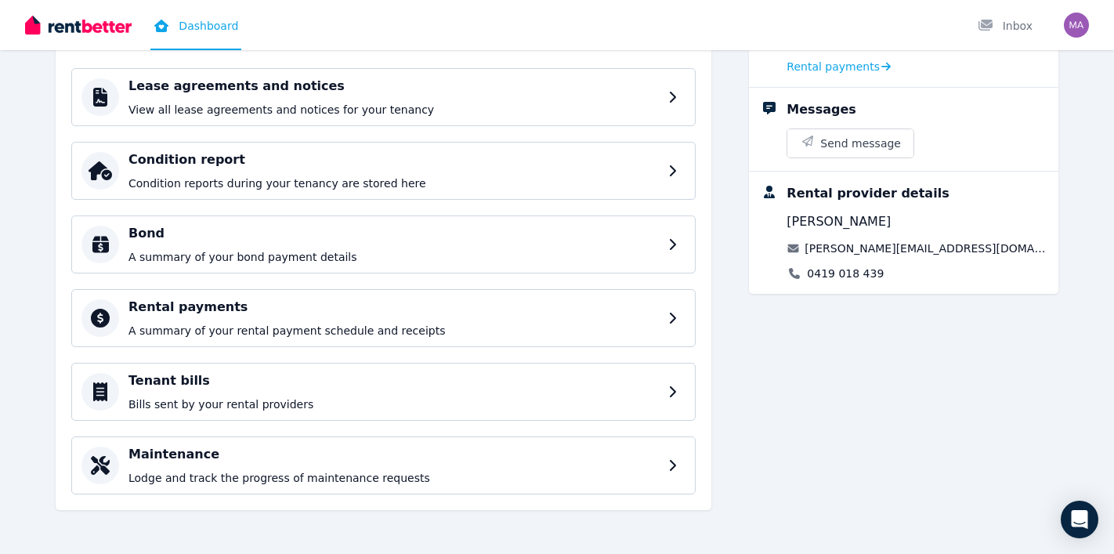
scroll to position [182, 0]
click at [235, 384] on h4 "Tenant bills" at bounding box center [396, 381] width 537 height 19
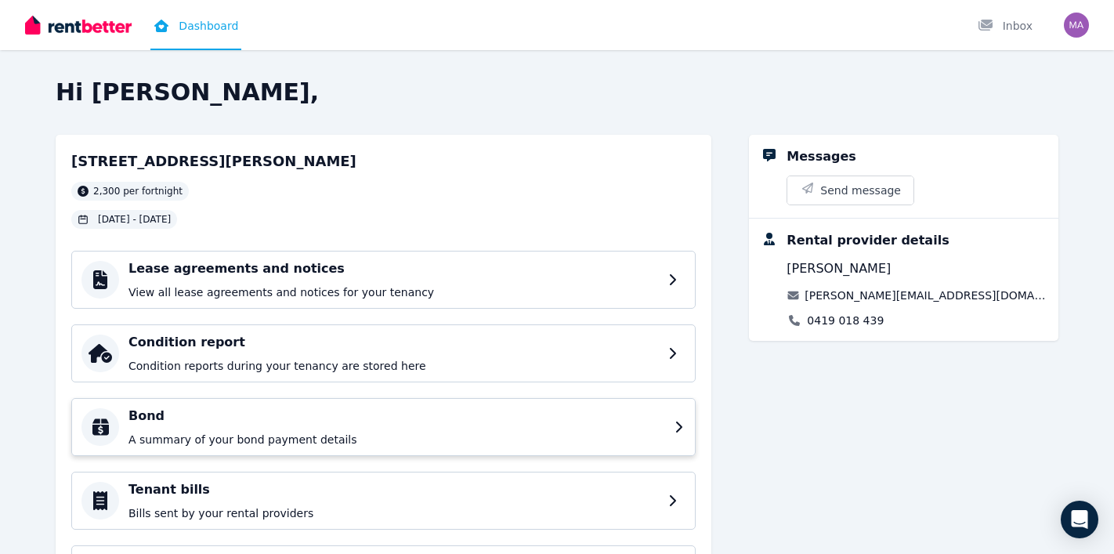
scroll to position [183, 0]
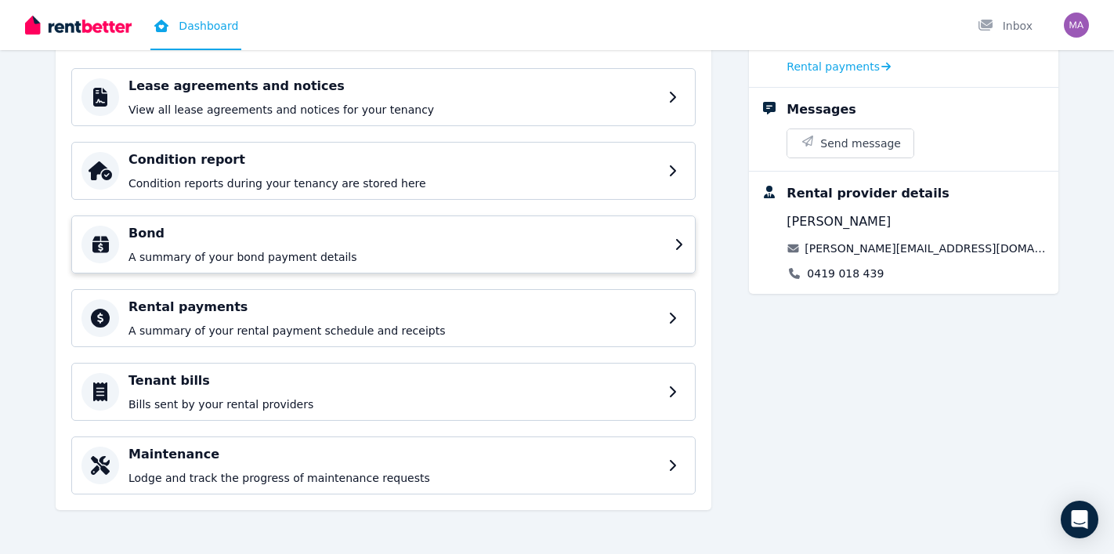
click at [254, 263] on p "A summary of your bond payment details" at bounding box center [396, 257] width 537 height 16
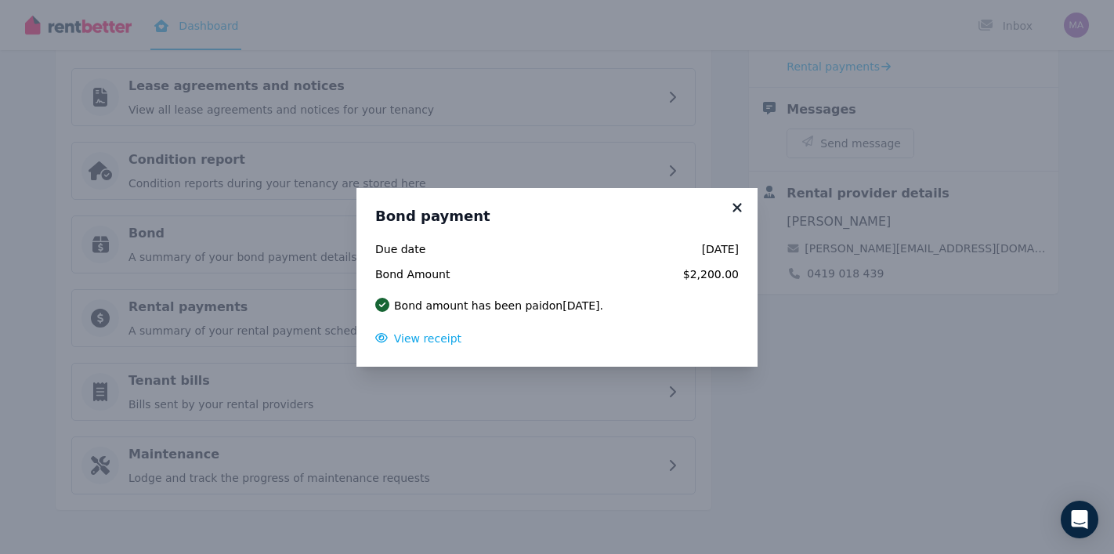
click at [737, 201] on icon at bounding box center [737, 208] width 16 height 14
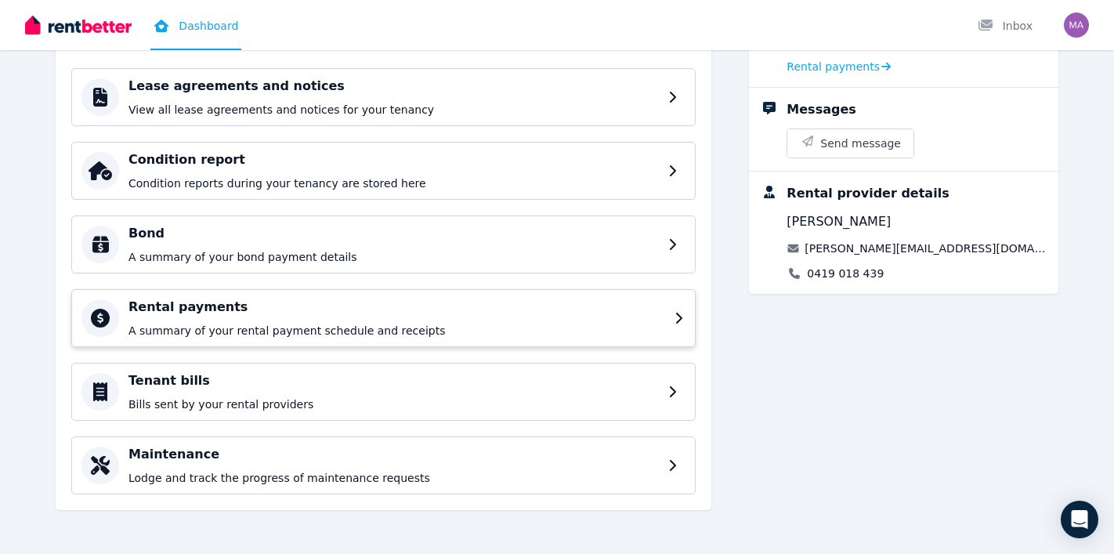
click at [269, 333] on p "A summary of your rental payment schedule and receipts" at bounding box center [396, 331] width 537 height 16
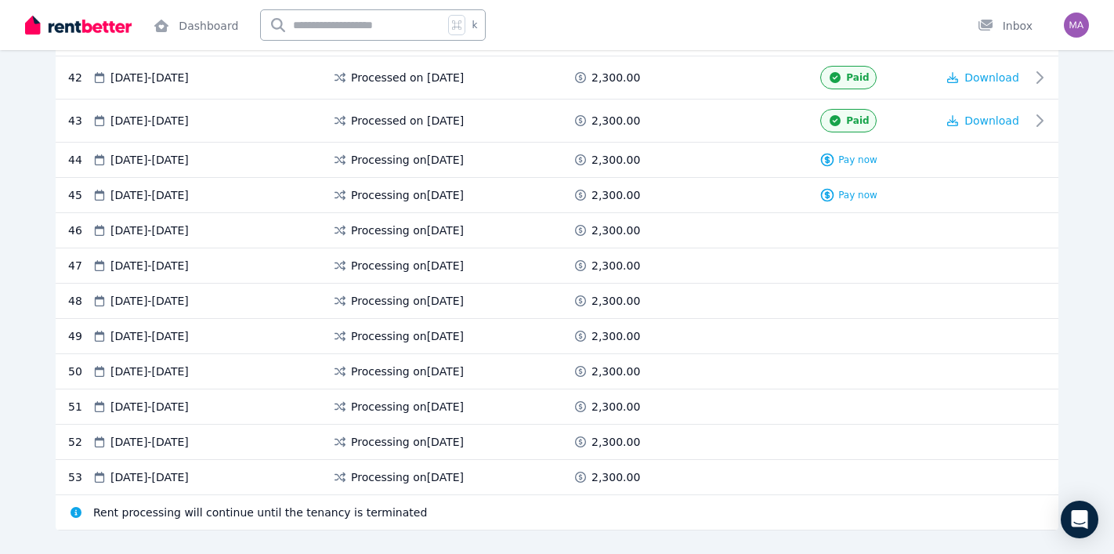
scroll to position [2099, 0]
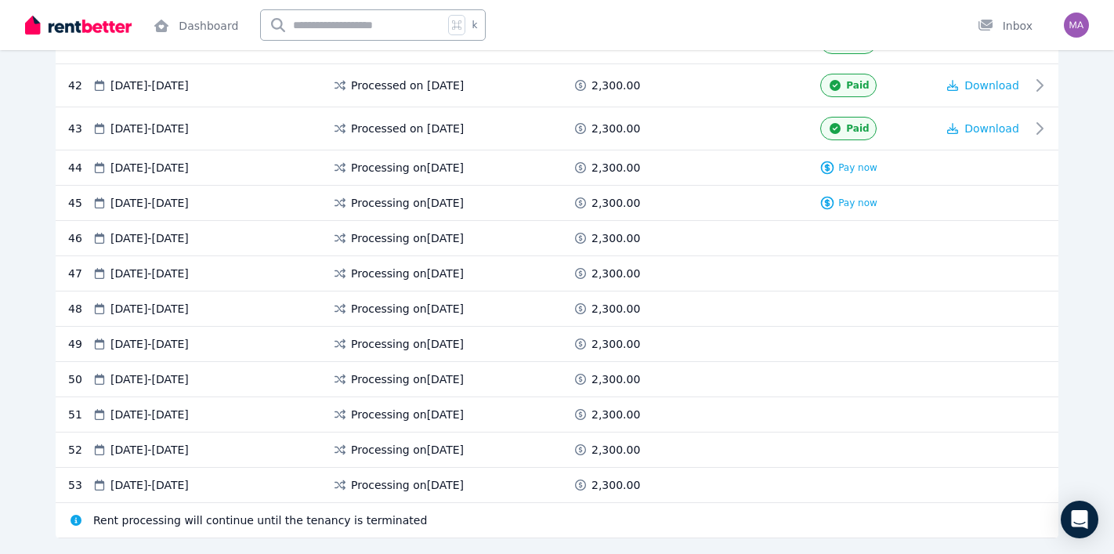
click at [269, 333] on div "49 [DATE] - [DATE] Processing on [DATE] 2,300.00" at bounding box center [557, 344] width 1003 height 35
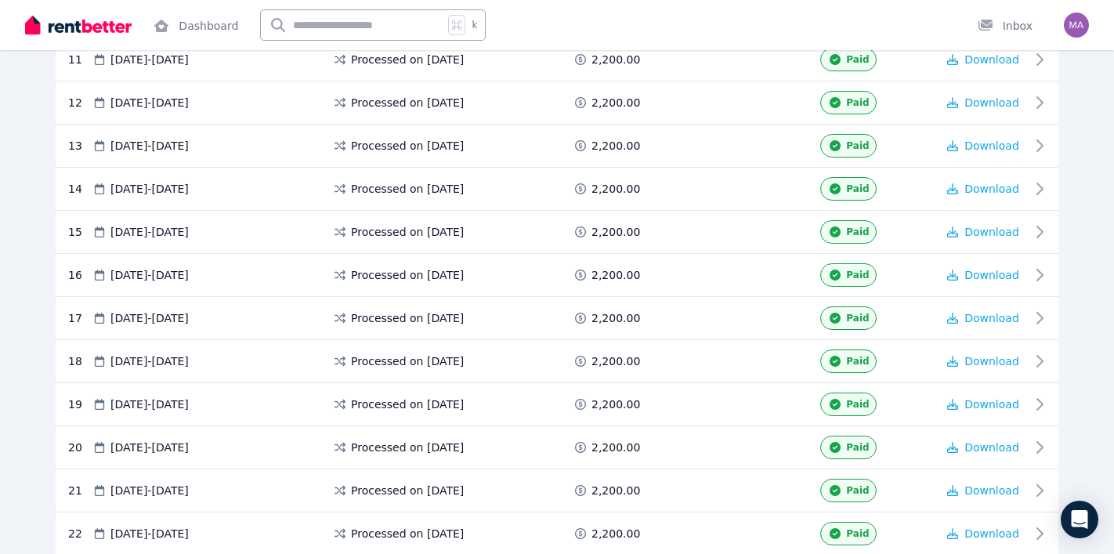
scroll to position [0, 0]
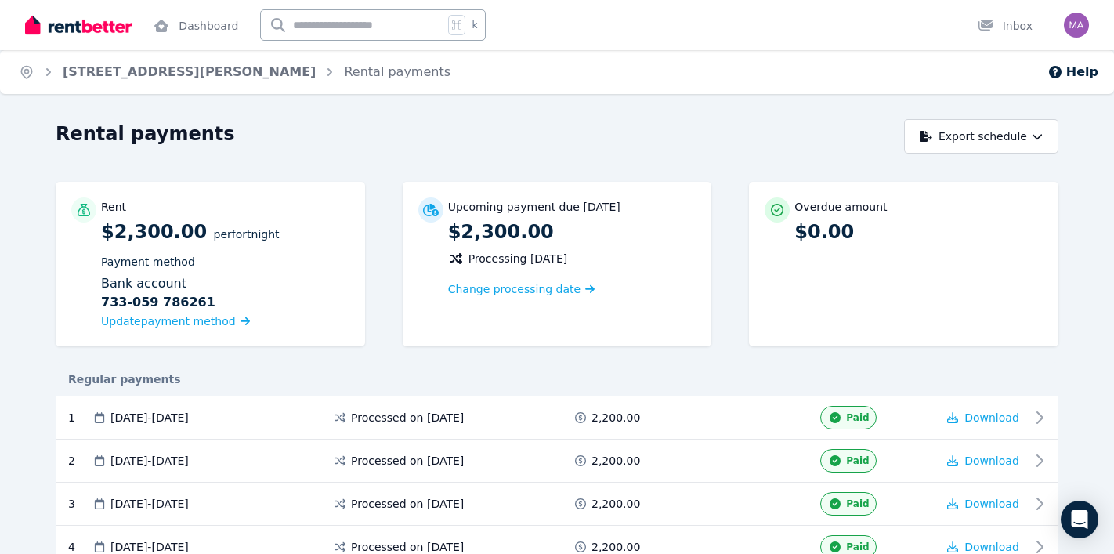
click at [99, 20] on img at bounding box center [78, 25] width 107 height 24
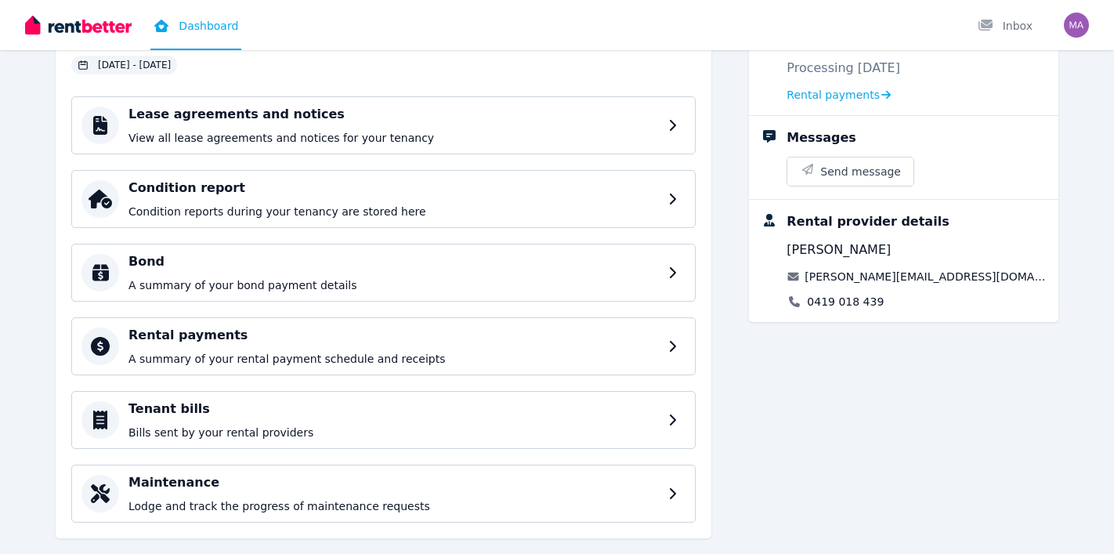
scroll to position [155, 0]
click at [313, 120] on h4 "Lease agreements and notices" at bounding box center [396, 113] width 537 height 19
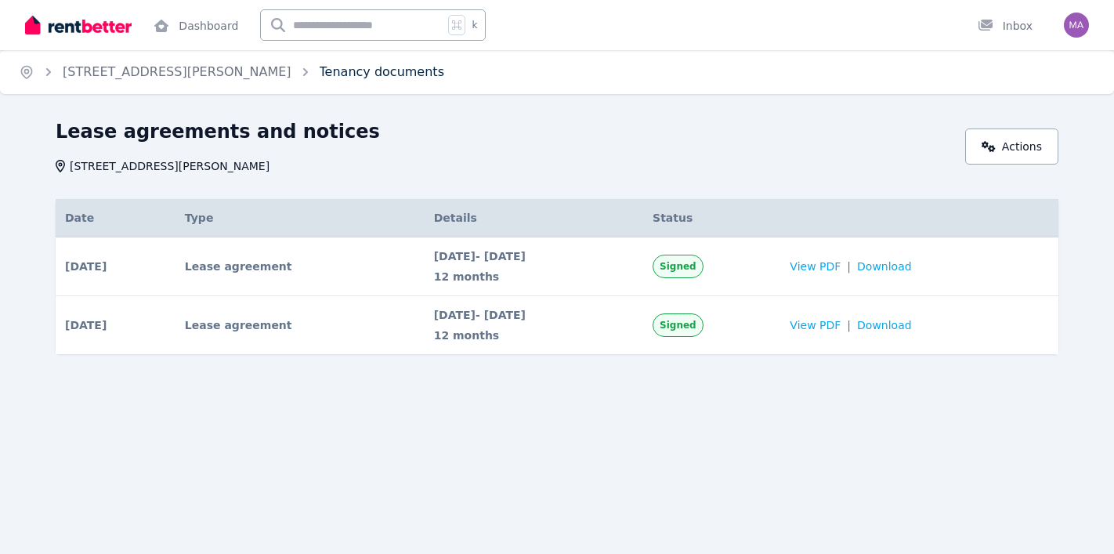
click at [320, 67] on link "Tenancy documents" at bounding box center [382, 71] width 125 height 15
click at [841, 266] on span "View PDF" at bounding box center [815, 267] width 51 height 16
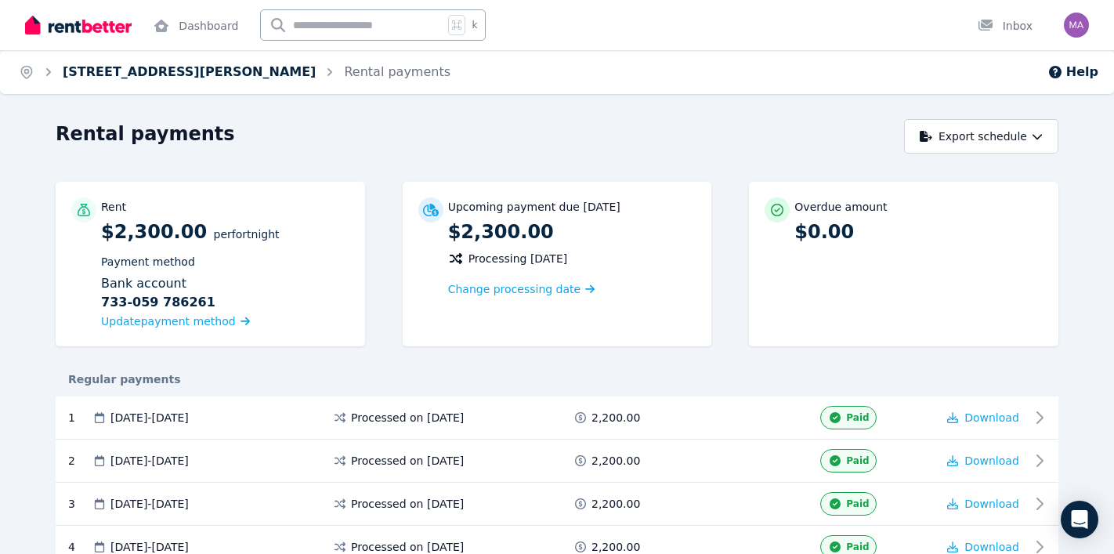
click at [110, 71] on link "[STREET_ADDRESS][PERSON_NAME]" at bounding box center [189, 71] width 253 height 15
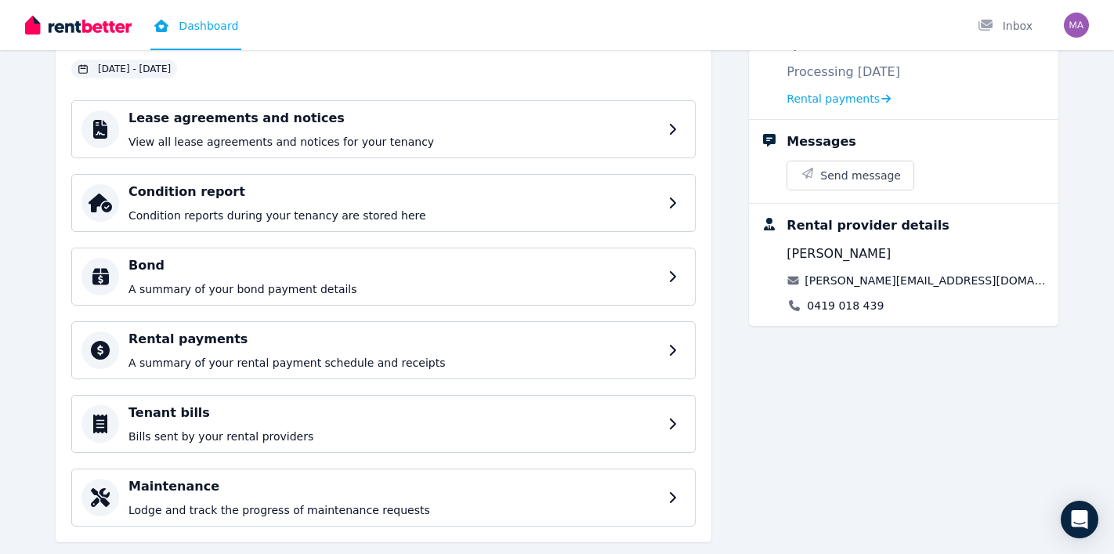
scroll to position [143, 0]
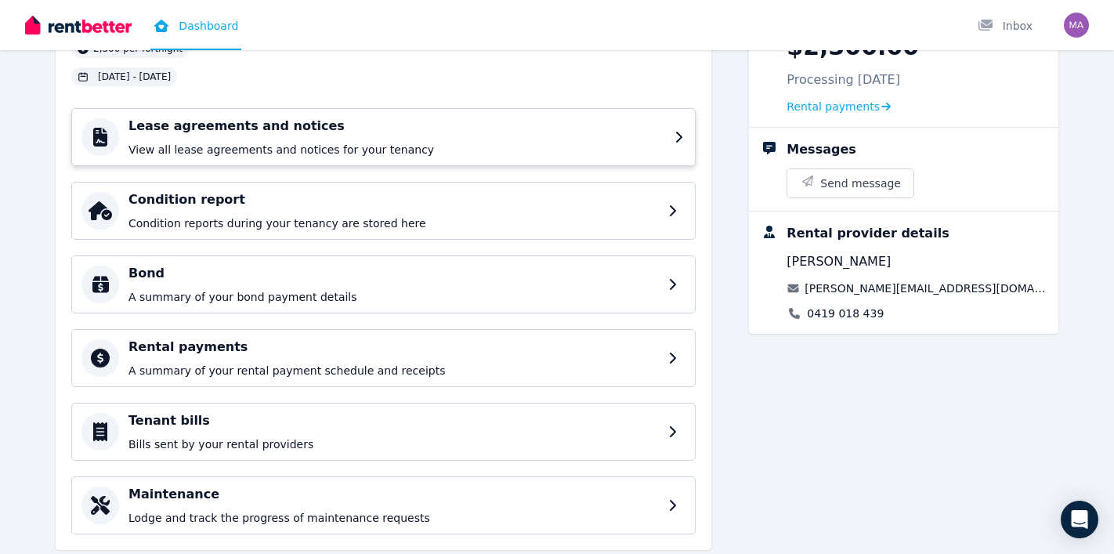
click at [298, 136] on div "Lease agreements and notices View all lease agreements and notices for your ten…" at bounding box center [396, 137] width 537 height 41
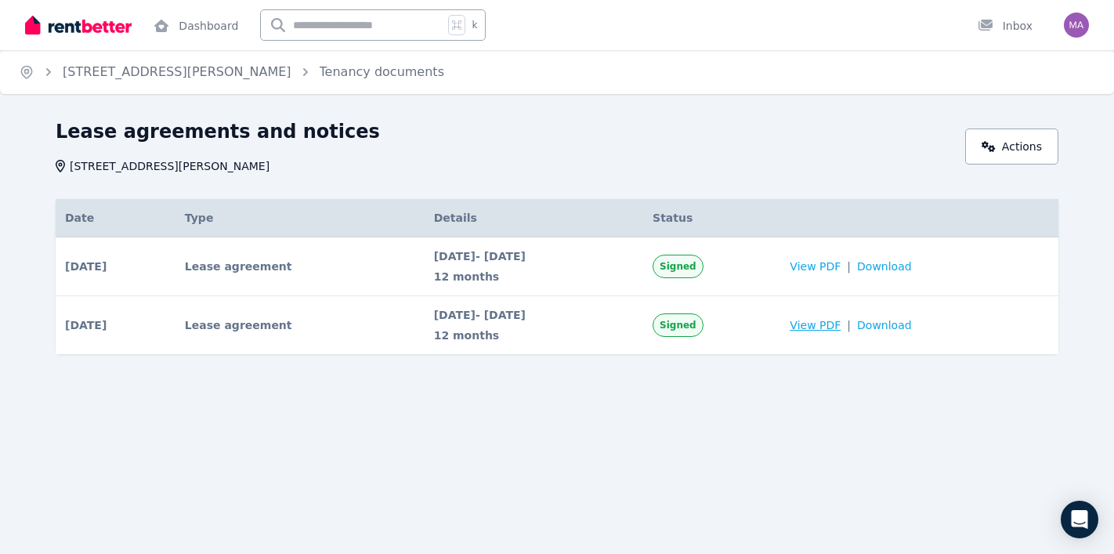
click at [841, 325] on span "View PDF" at bounding box center [815, 325] width 51 height 16
